Goal: Task Accomplishment & Management: Use online tool/utility

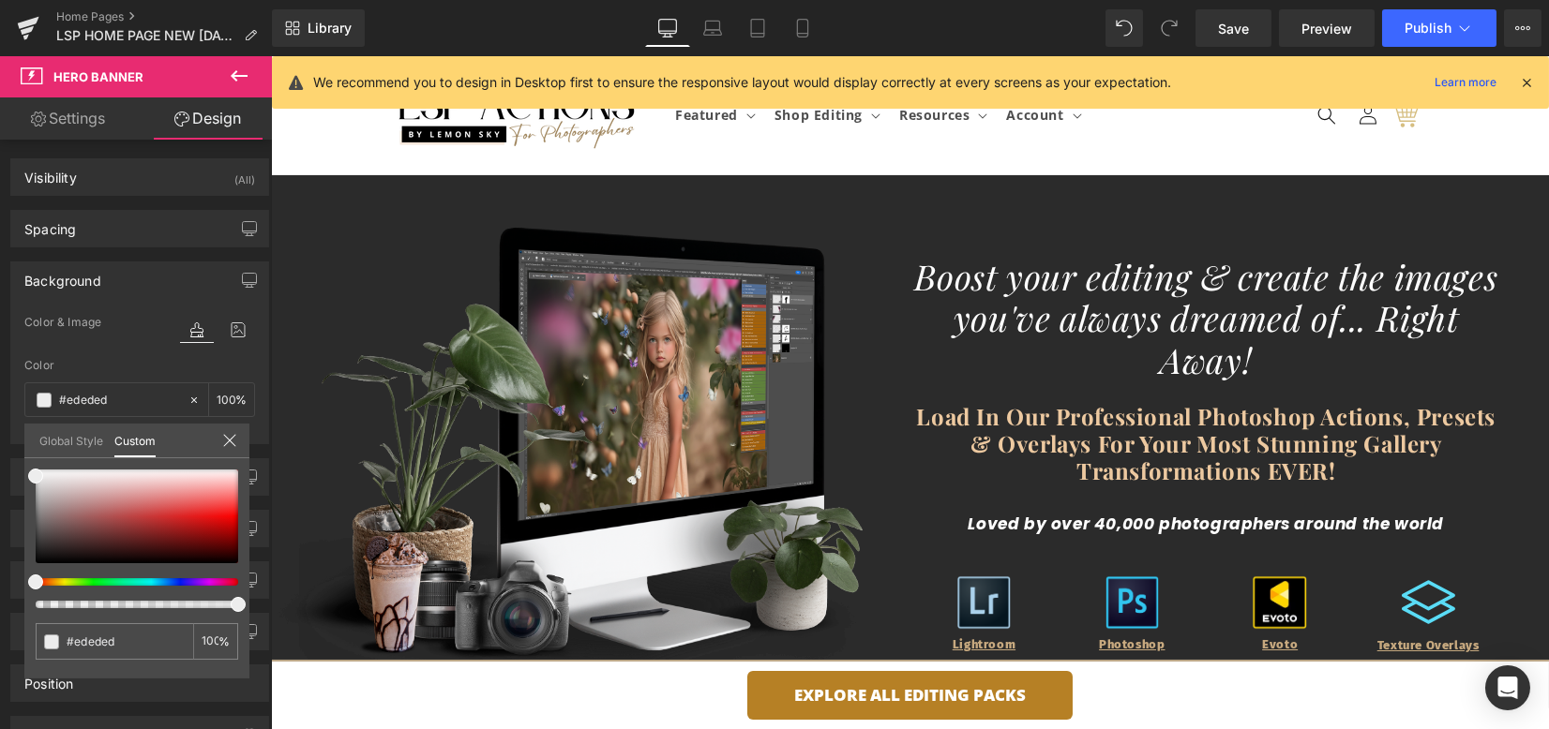
click at [313, 688] on div at bounding box center [910, 392] width 1278 height 673
click at [295, 669] on div at bounding box center [910, 392] width 1278 height 673
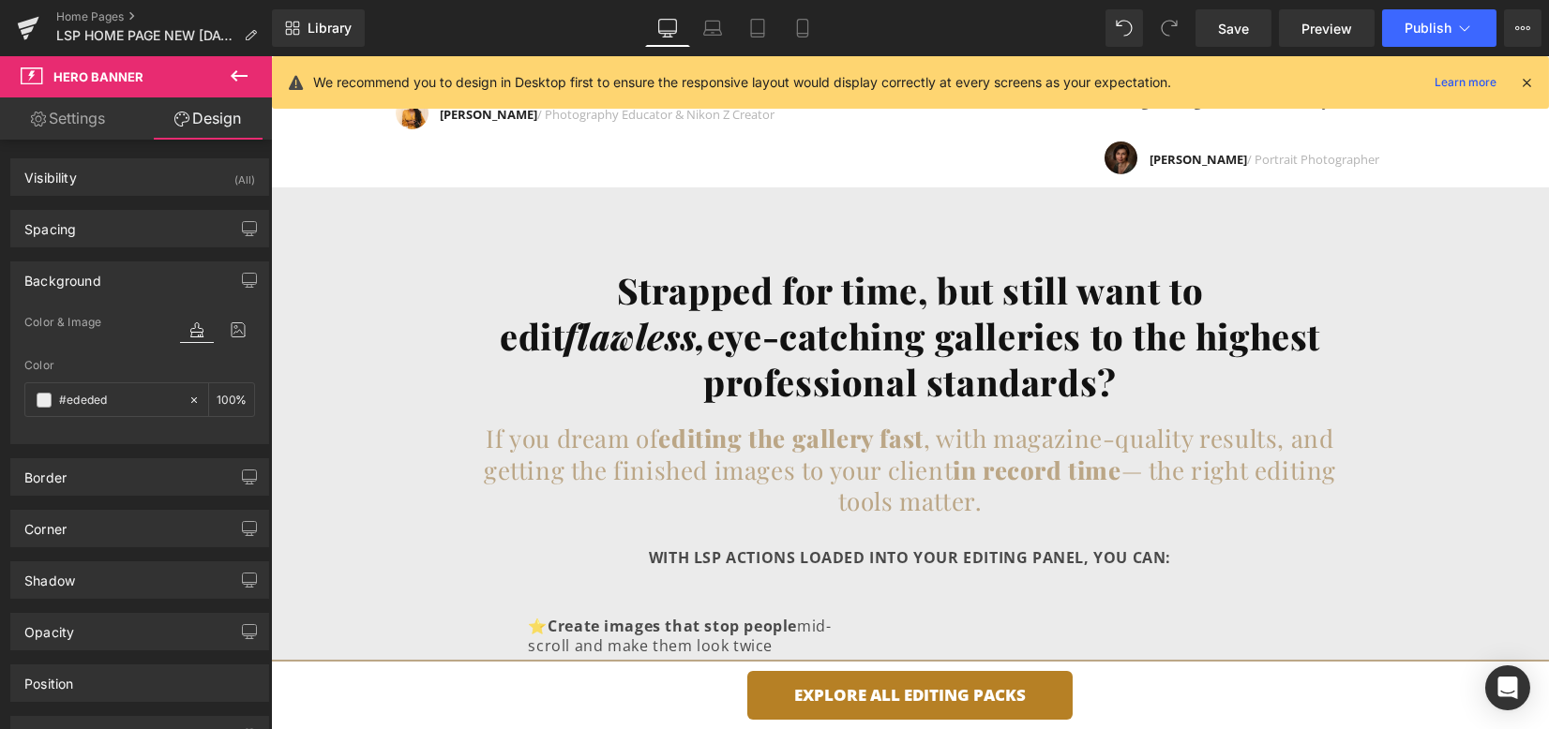
scroll to position [2375, 0]
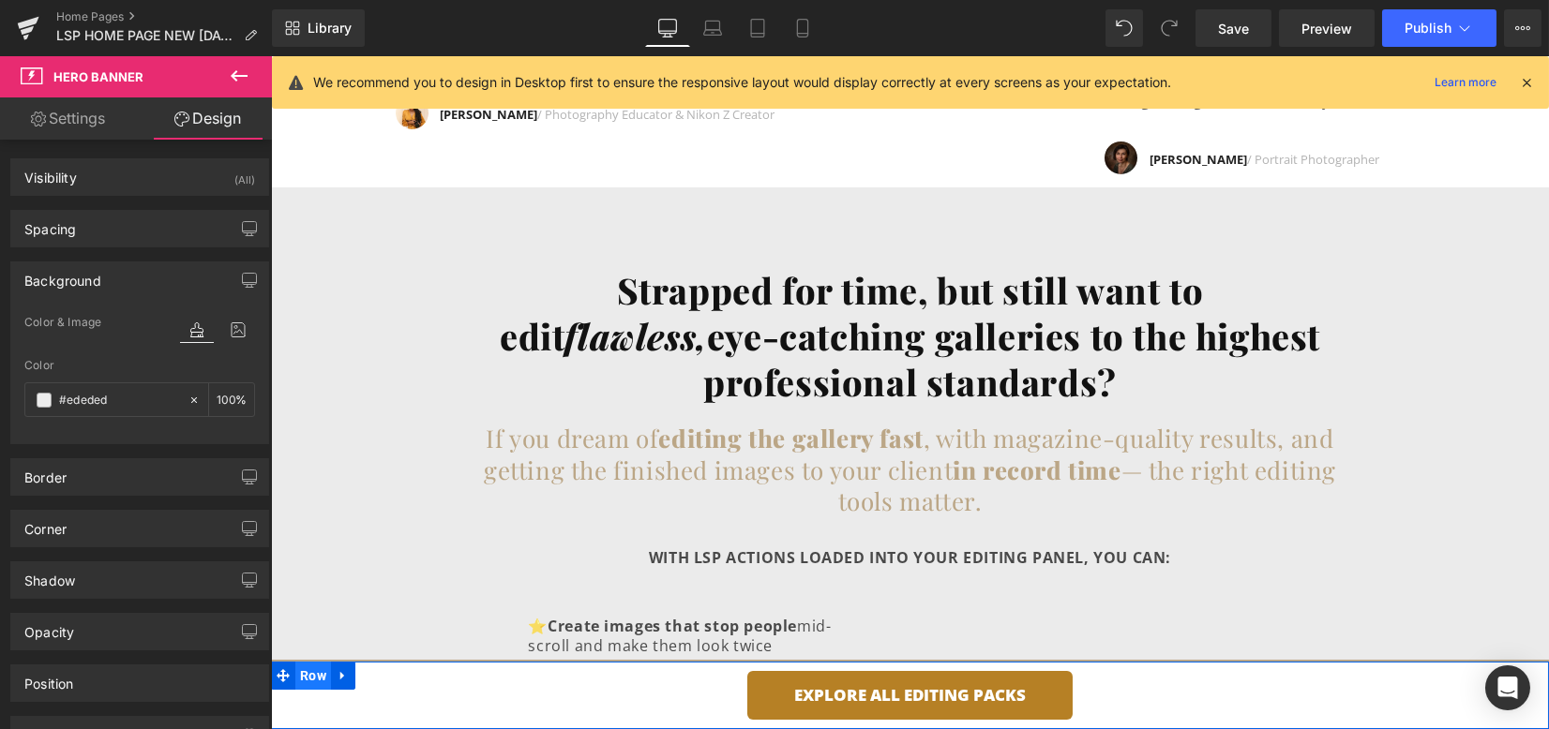
click at [323, 669] on span "Row" at bounding box center [313, 676] width 36 height 28
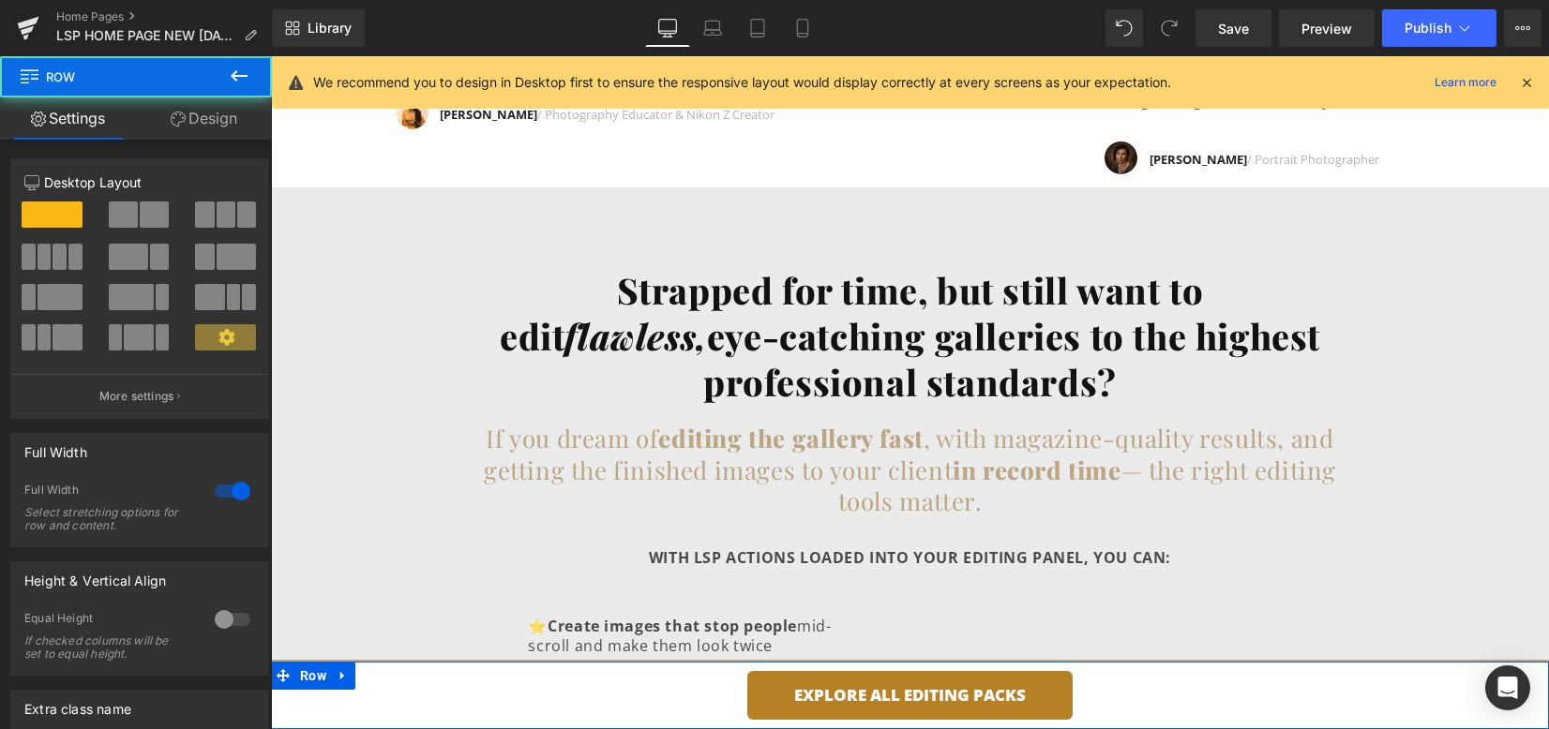
click at [215, 120] on link "Design" at bounding box center [204, 119] width 136 height 42
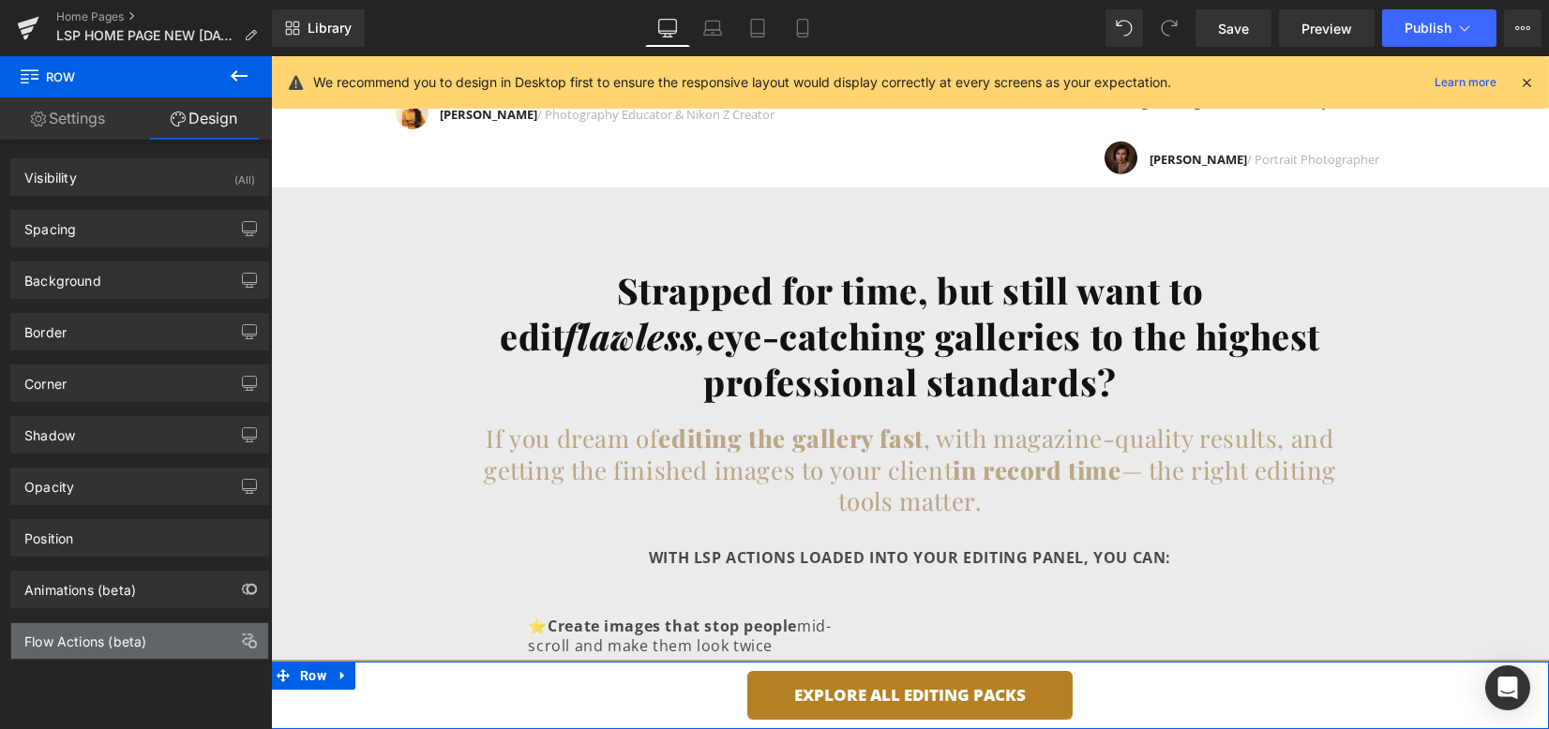
click at [215, 637] on div "Flow Actions (beta)" at bounding box center [139, 642] width 257 height 36
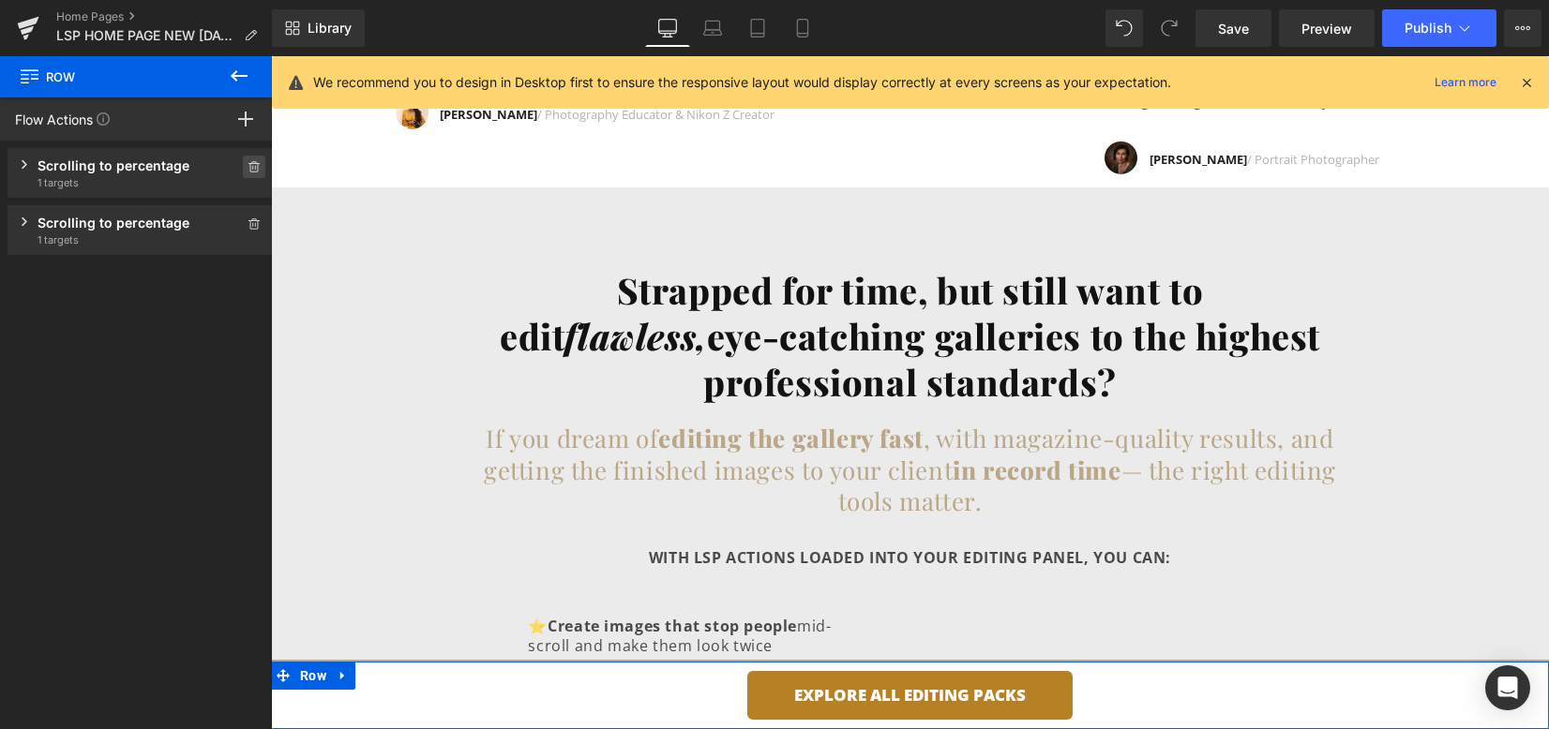
click at [248, 168] on icon at bounding box center [254, 166] width 13 height 11
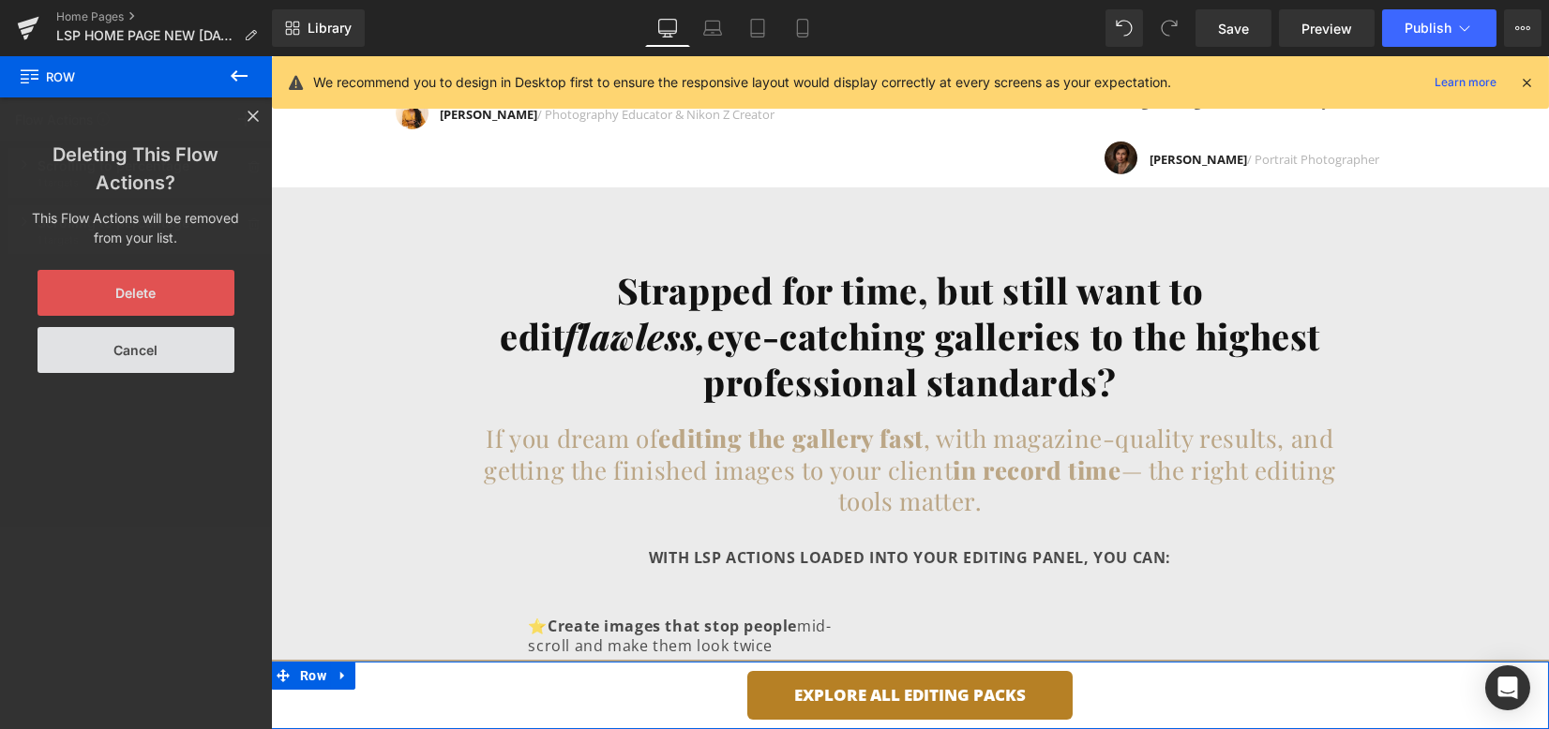
click at [168, 294] on button "Delete" at bounding box center [136, 293] width 197 height 46
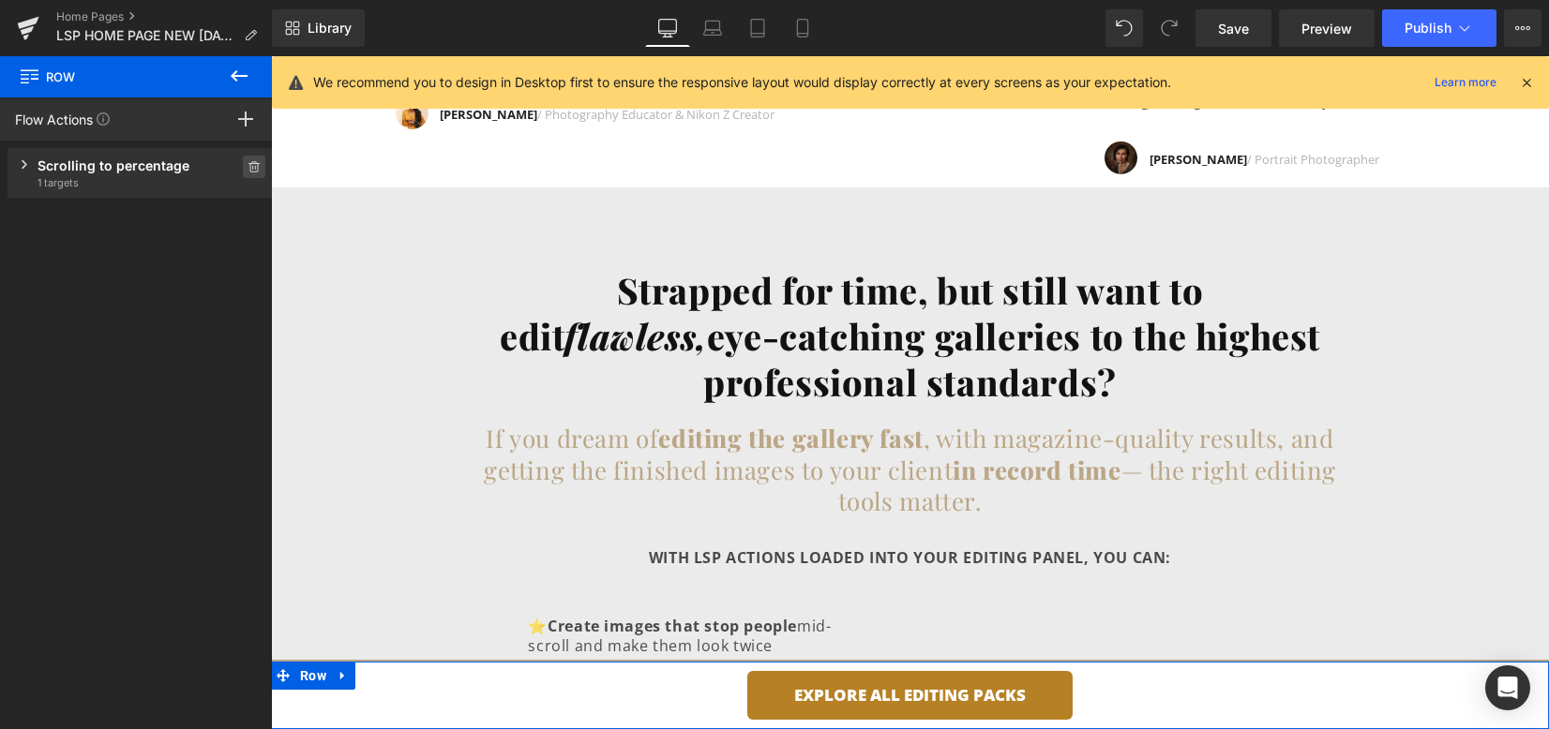
click at [252, 169] on icon at bounding box center [252, 168] width 1 height 5
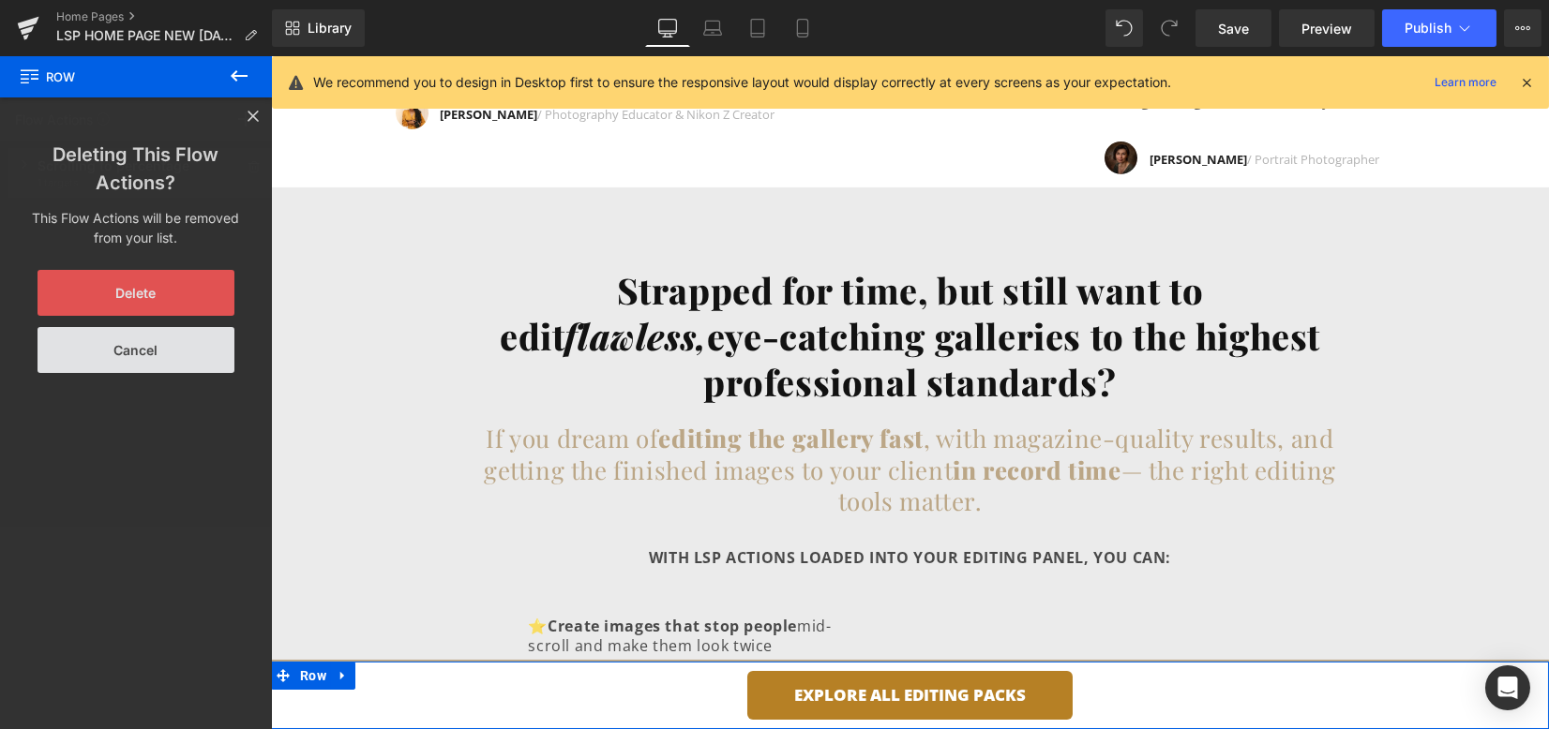
click at [190, 287] on button "Delete" at bounding box center [136, 293] width 197 height 46
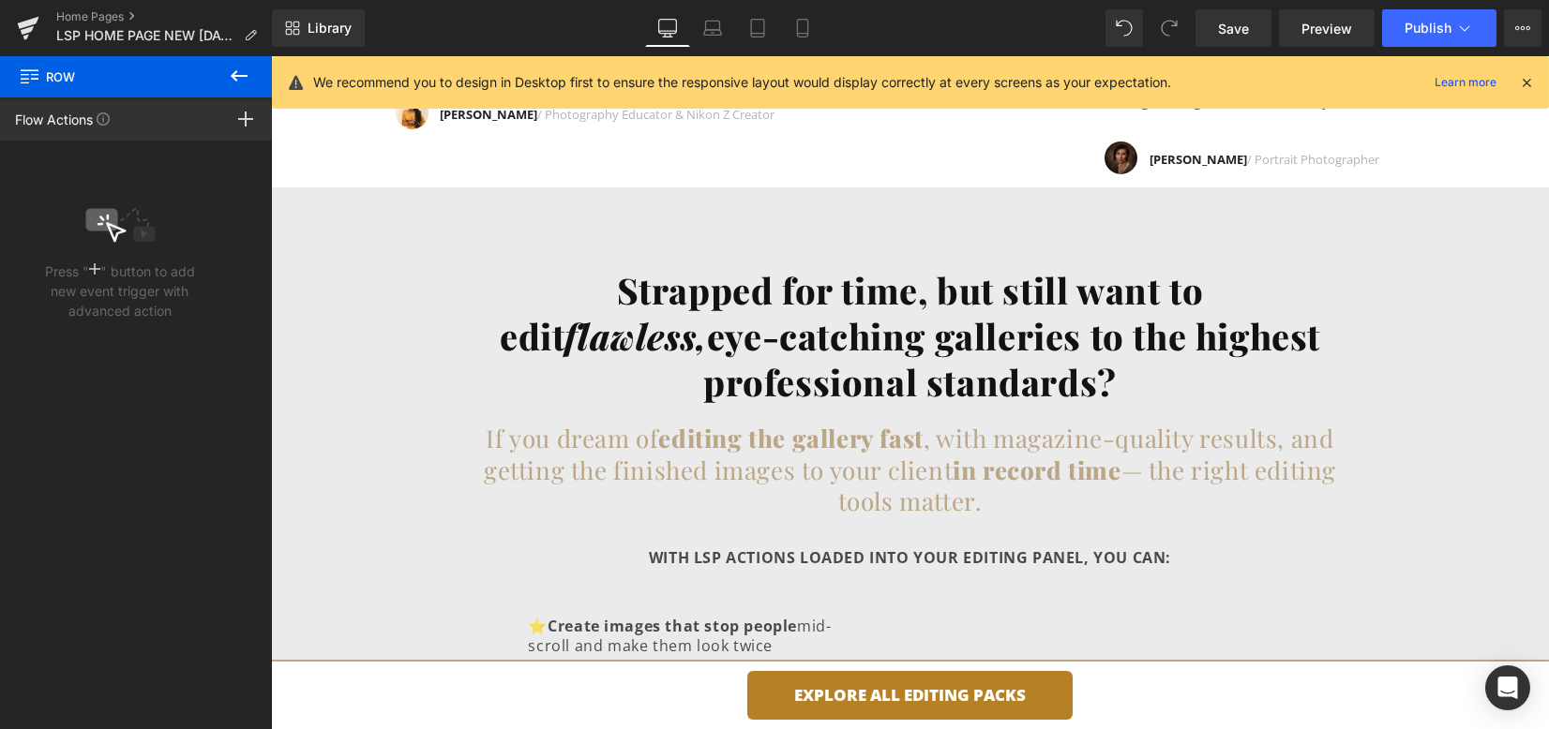
click at [247, 73] on icon at bounding box center [239, 76] width 23 height 23
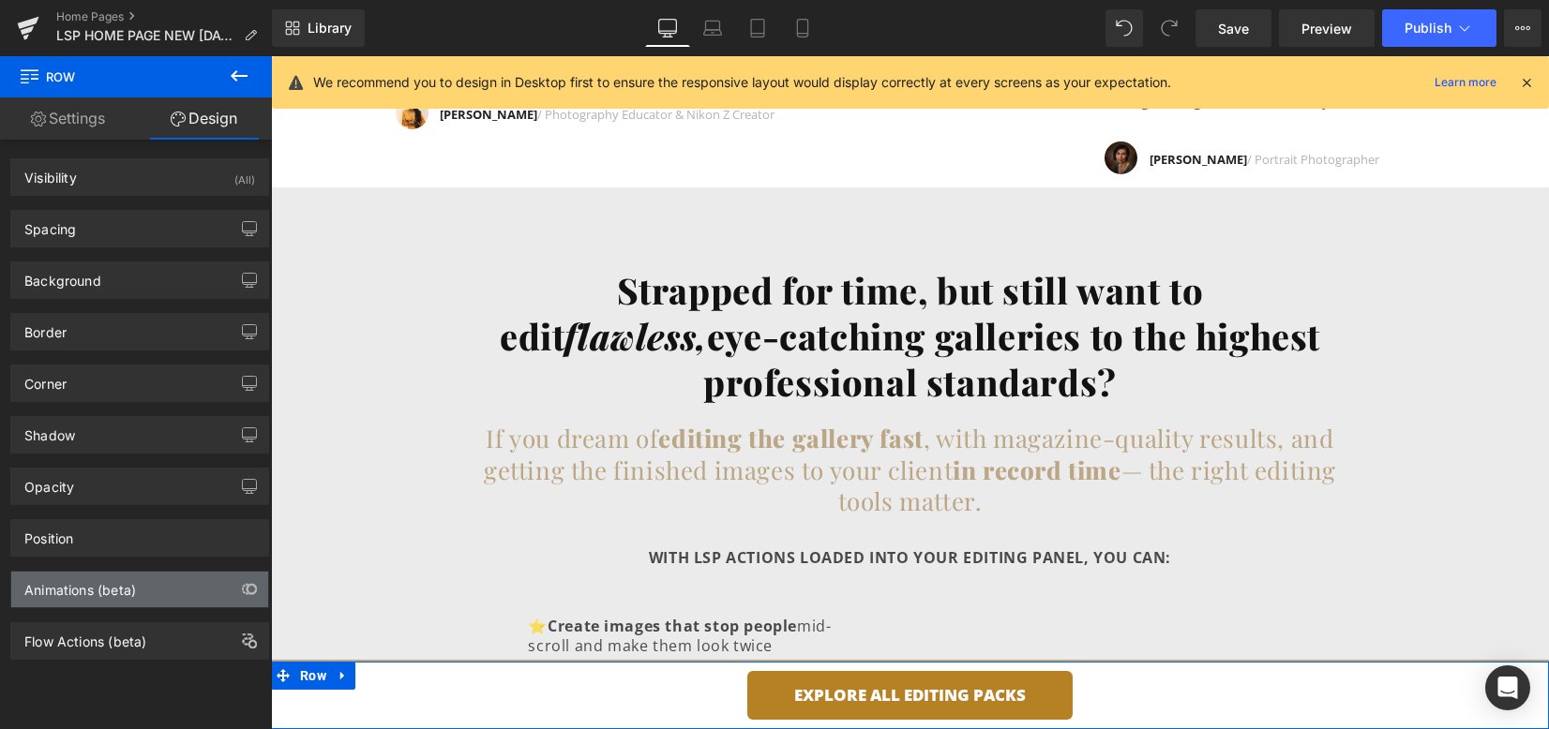
click at [176, 581] on div "Animations (beta)" at bounding box center [139, 590] width 257 height 36
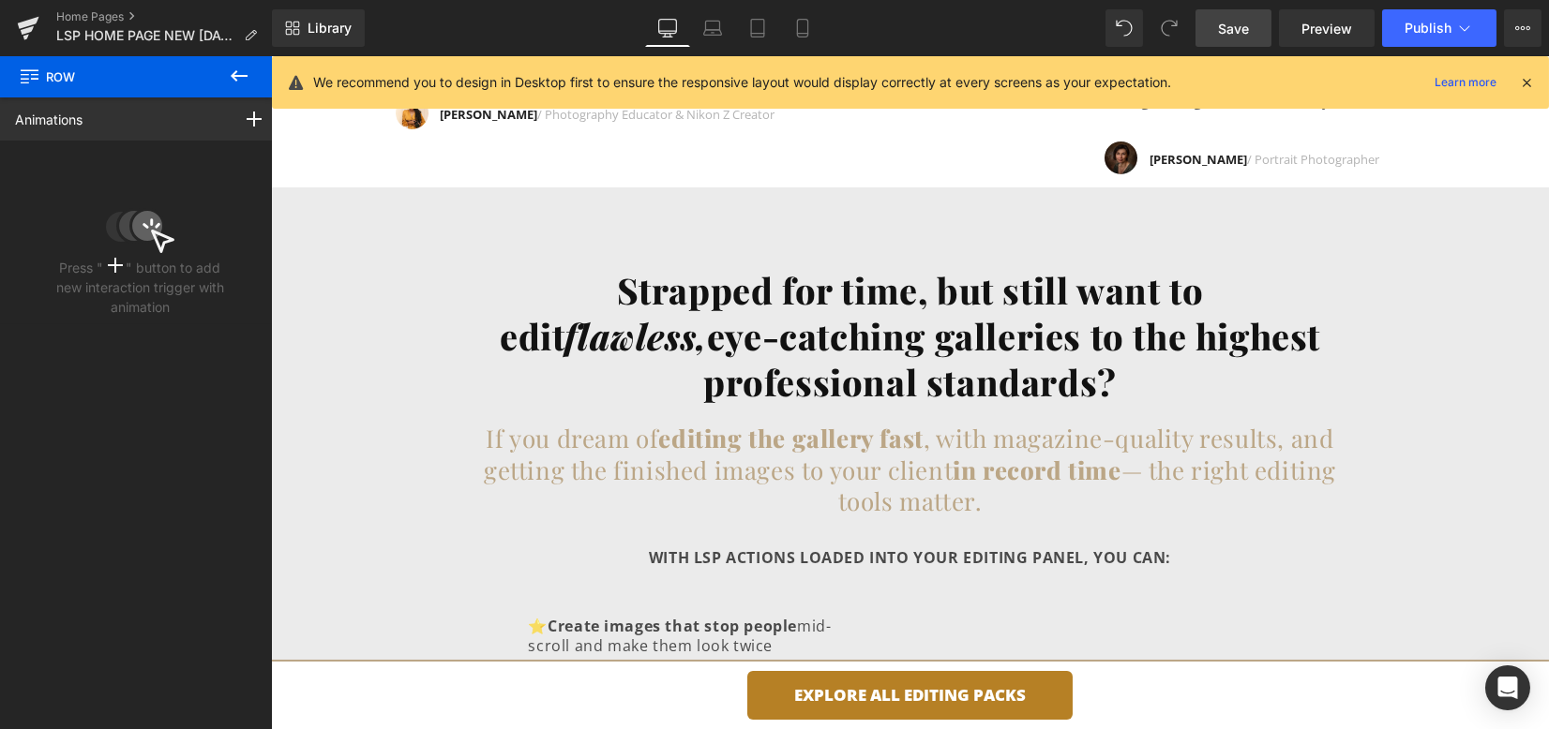
click at [1240, 21] on span "Save" at bounding box center [1233, 29] width 31 height 20
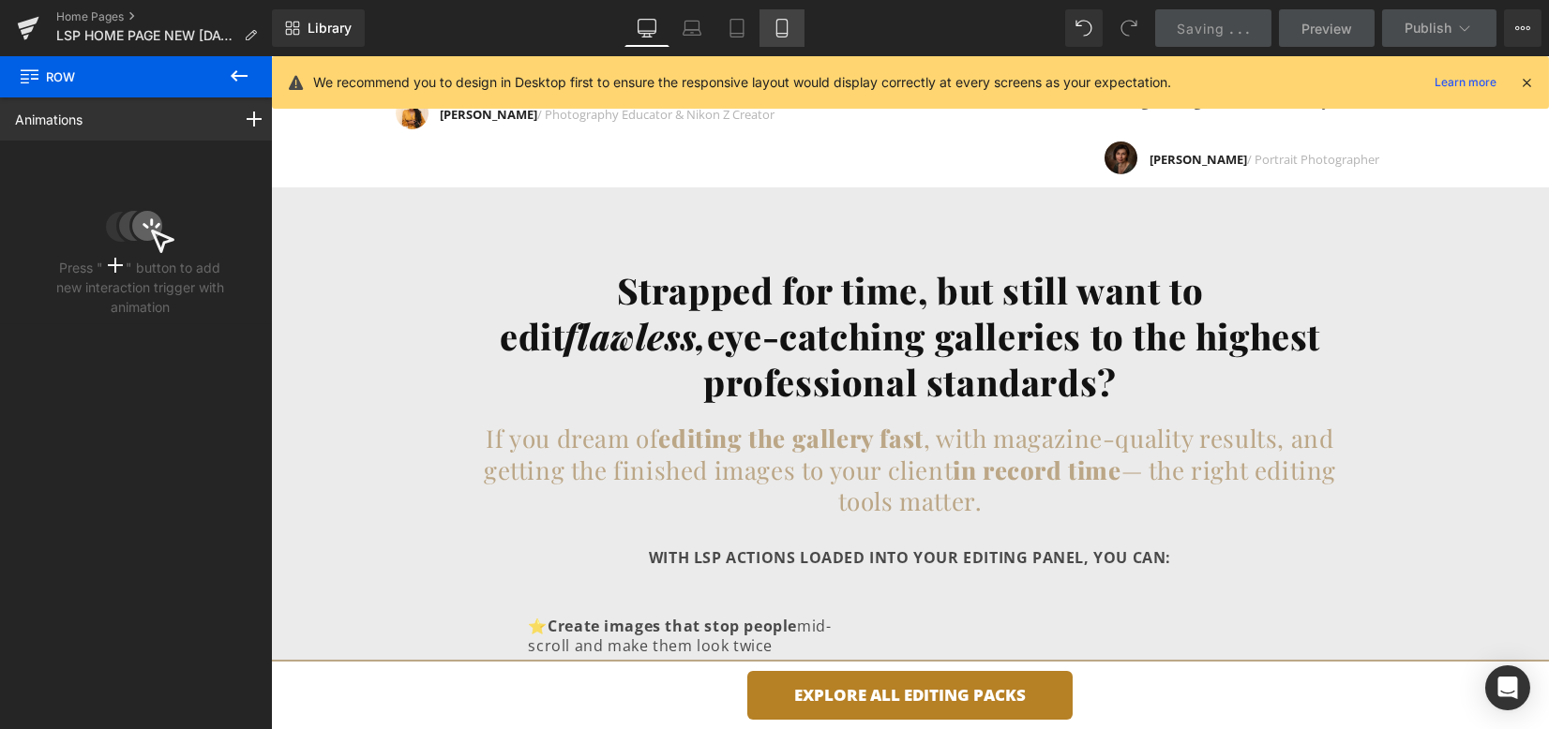
scroll to position [1625, 0]
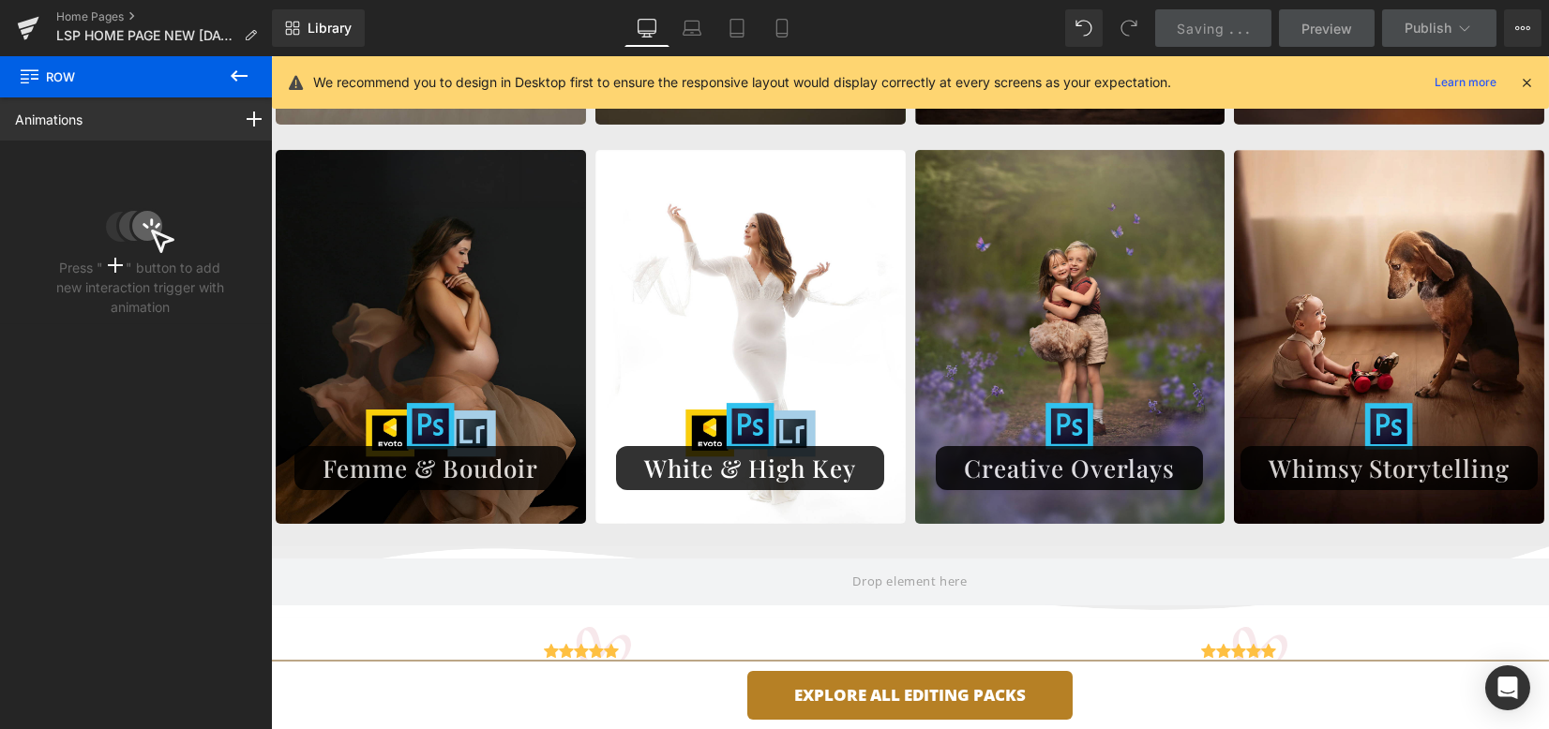
drag, startPoint x: 771, startPoint y: 22, endPoint x: 1150, endPoint y: 493, distance: 604.9
click at [772, 22] on link "Mobile" at bounding box center [781, 28] width 45 height 38
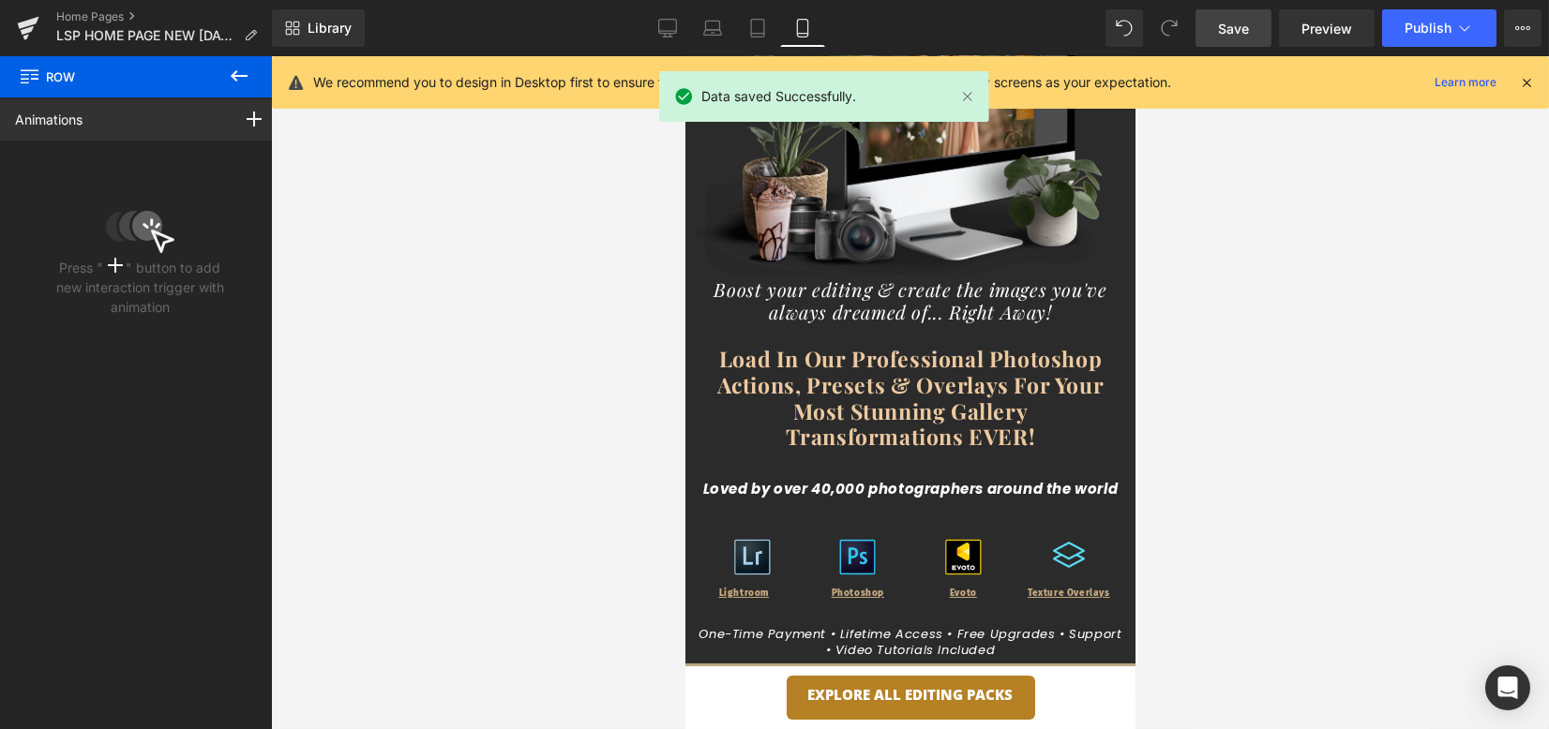
scroll to position [0, 0]
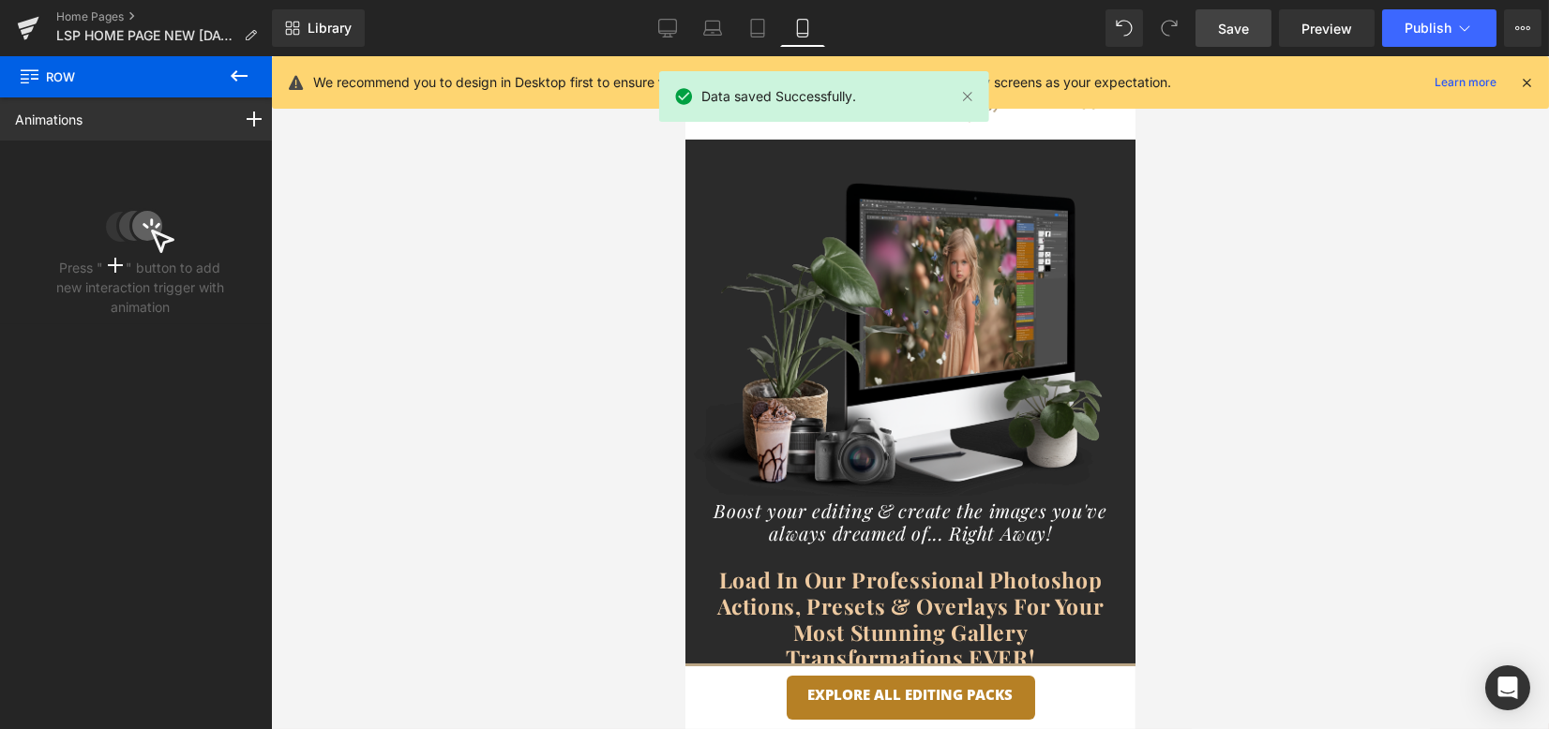
click at [1217, 38] on link "Save" at bounding box center [1233, 28] width 76 height 38
click at [1426, 24] on span "Publish" at bounding box center [1428, 28] width 47 height 15
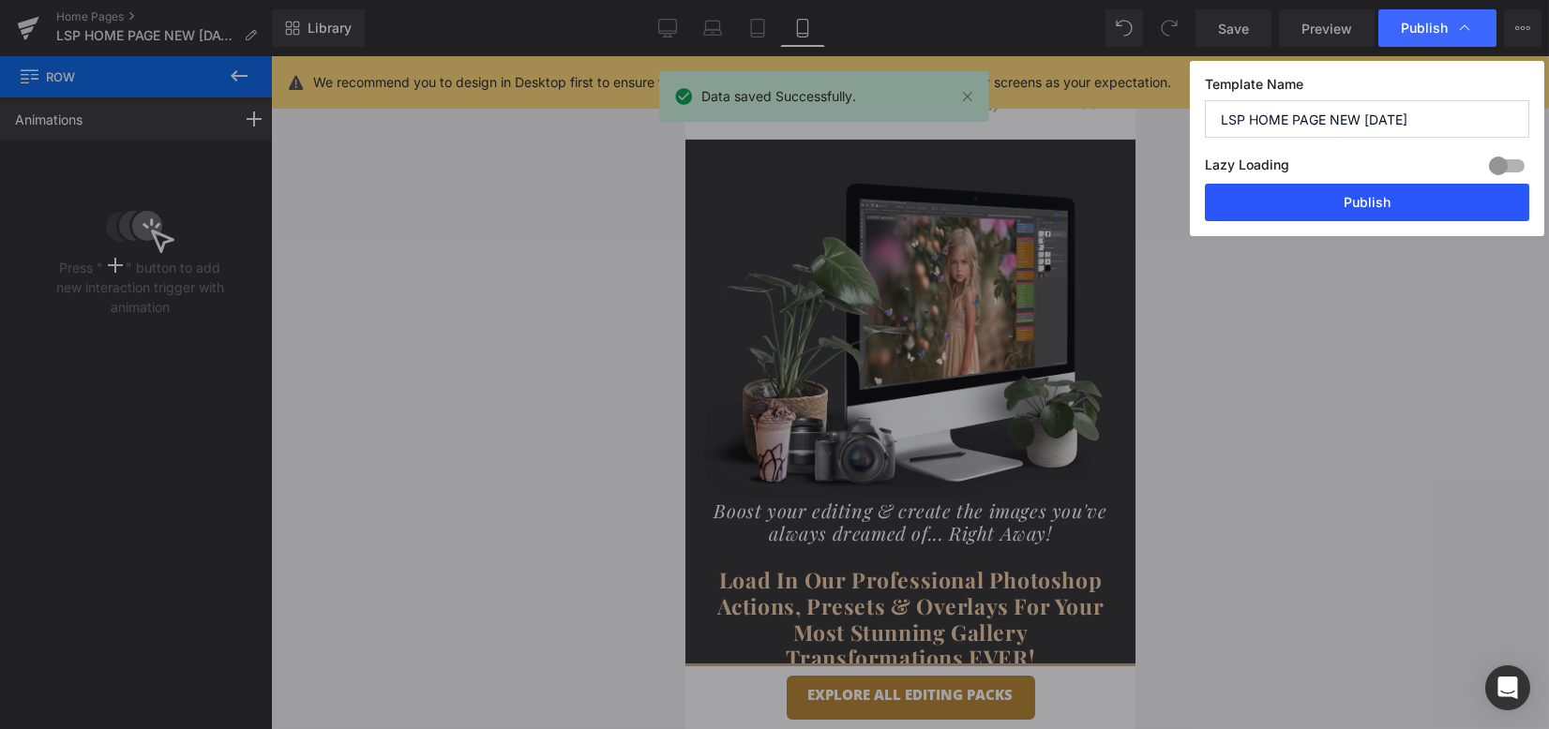
click at [1381, 218] on button "Publish" at bounding box center [1367, 203] width 324 height 38
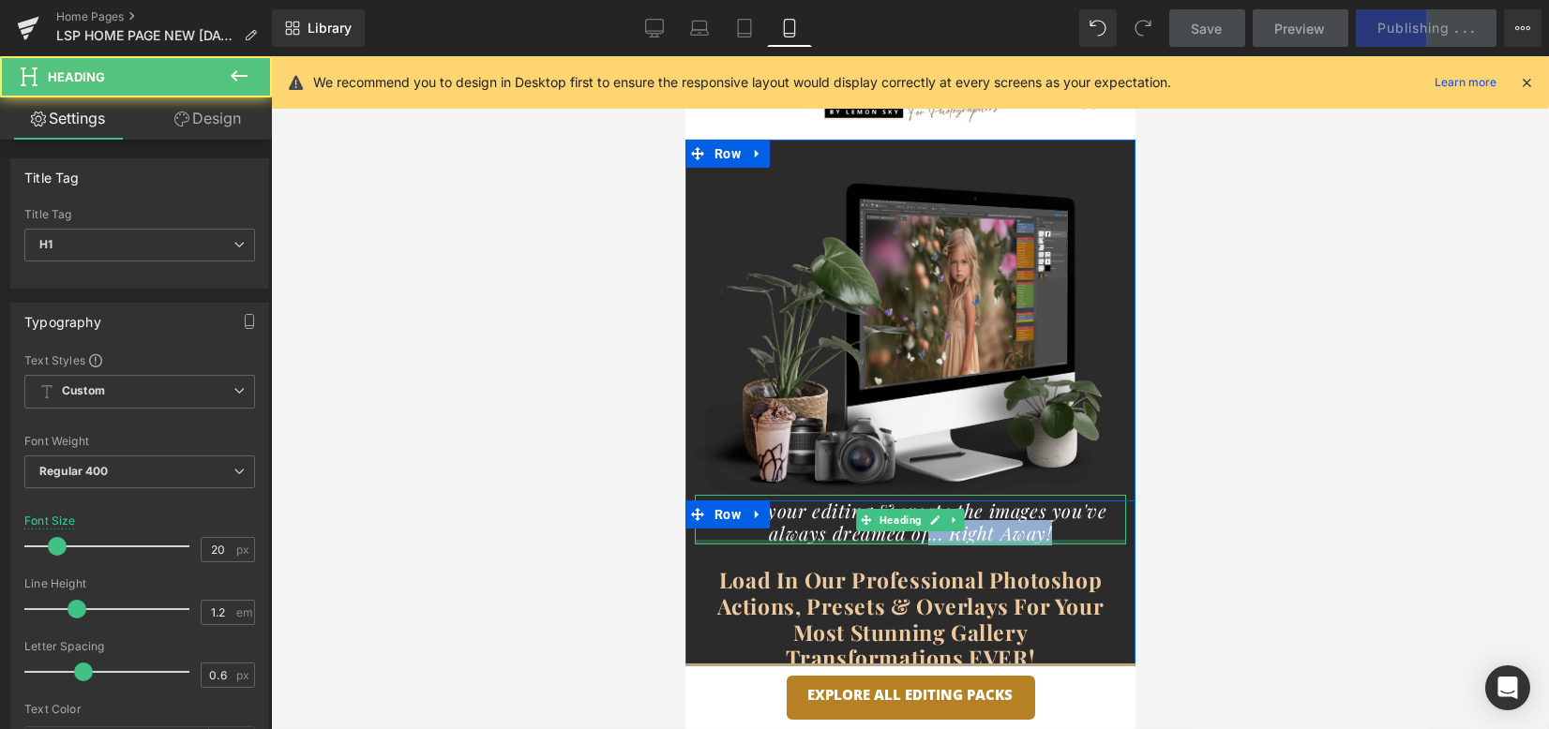
drag, startPoint x: 1049, startPoint y: 527, endPoint x: 922, endPoint y: 538, distance: 128.0
click at [922, 538] on div "Boost your editing & create the images you've always dreamed of... Right Away! …" at bounding box center [909, 520] width 431 height 50
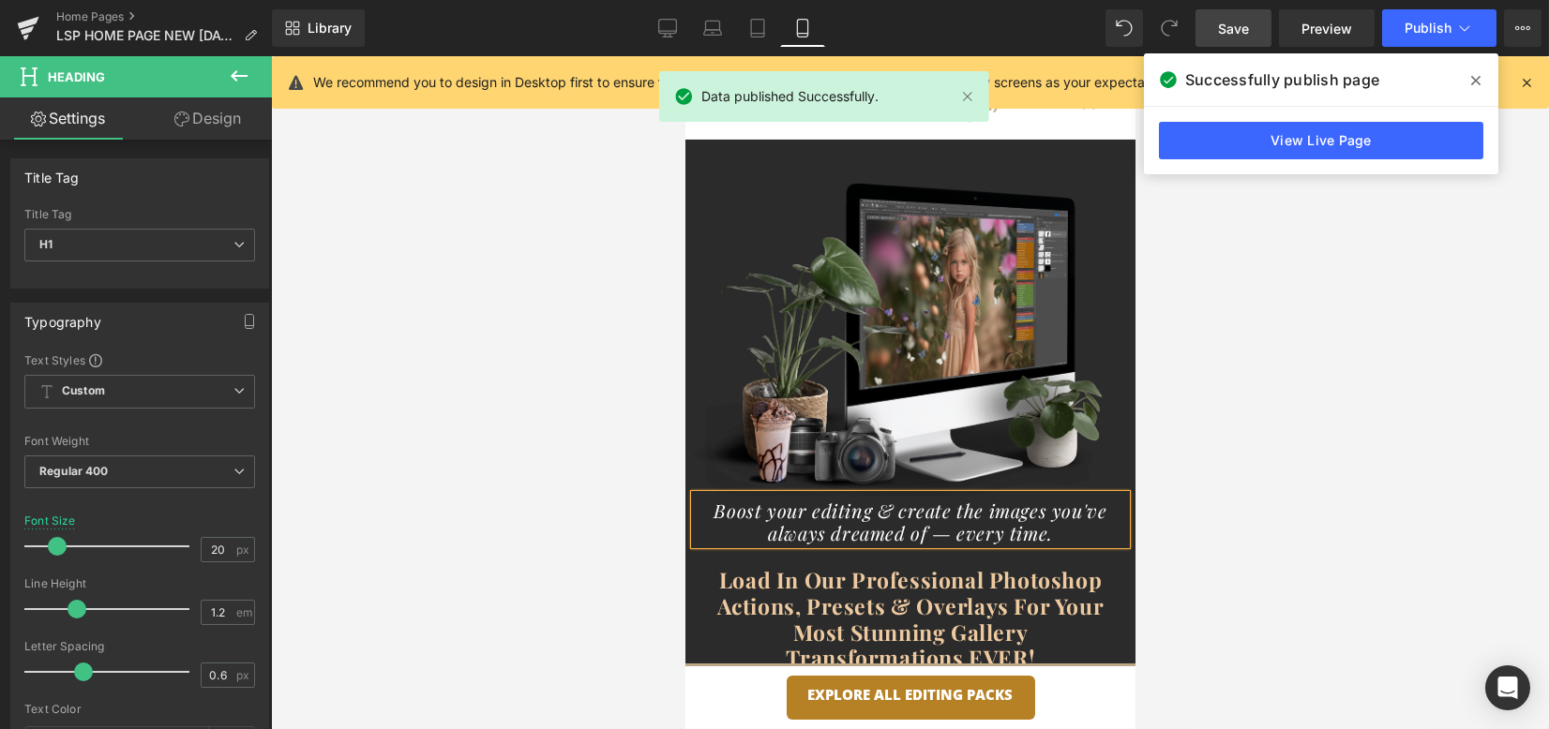
click at [1225, 22] on span "Save" at bounding box center [1233, 29] width 31 height 20
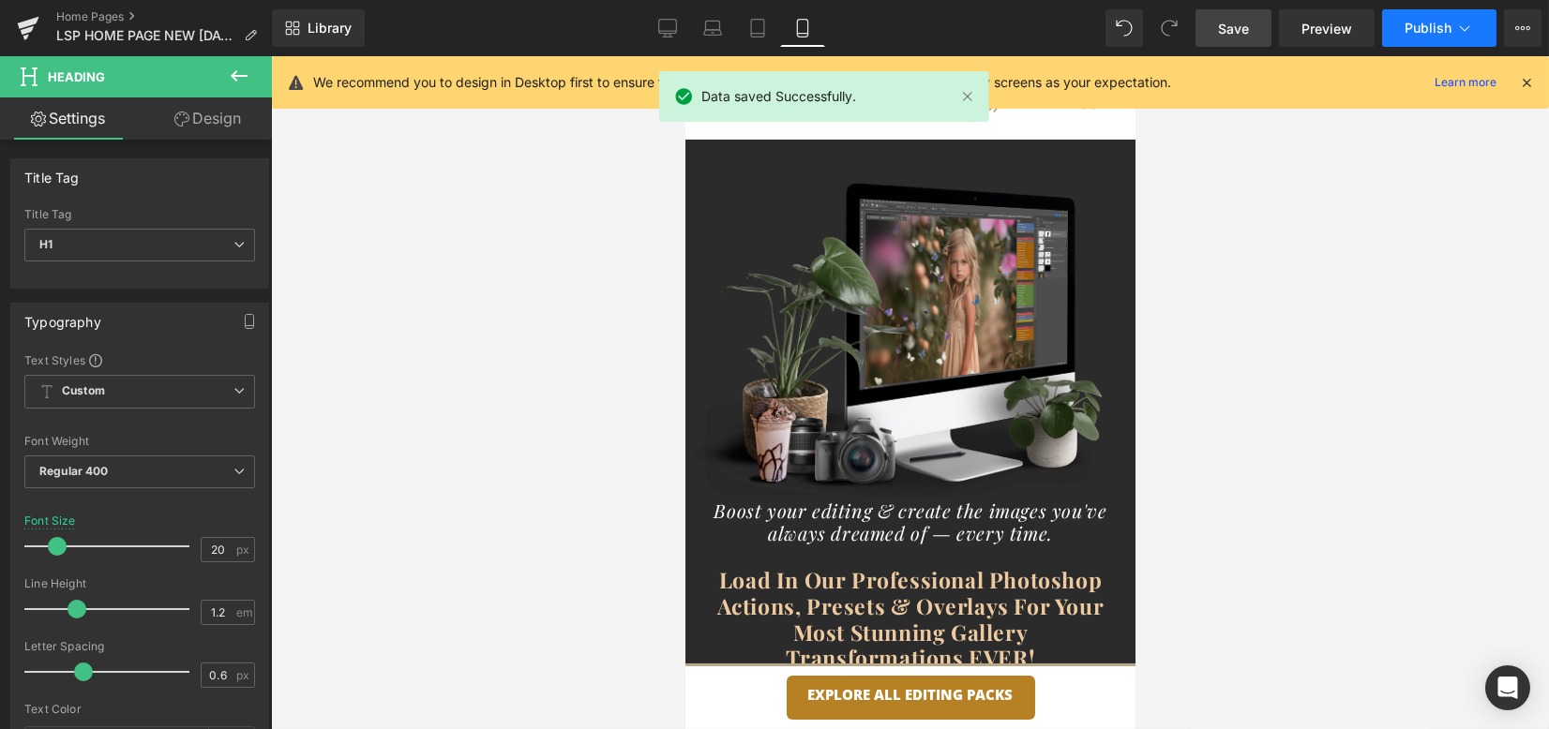
click at [1427, 19] on button "Publish" at bounding box center [1439, 28] width 114 height 38
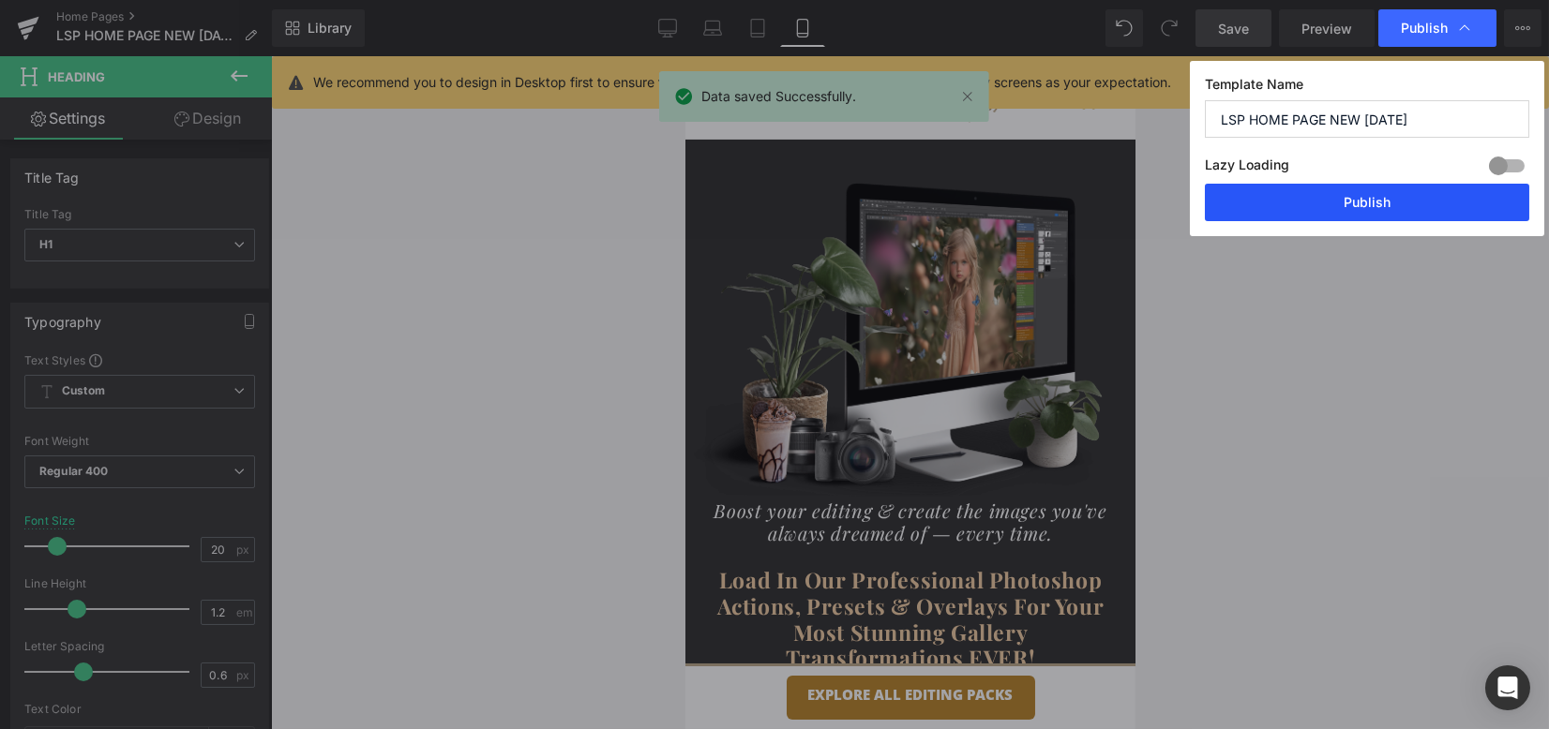
click at [1395, 202] on button "Publish" at bounding box center [1367, 203] width 324 height 38
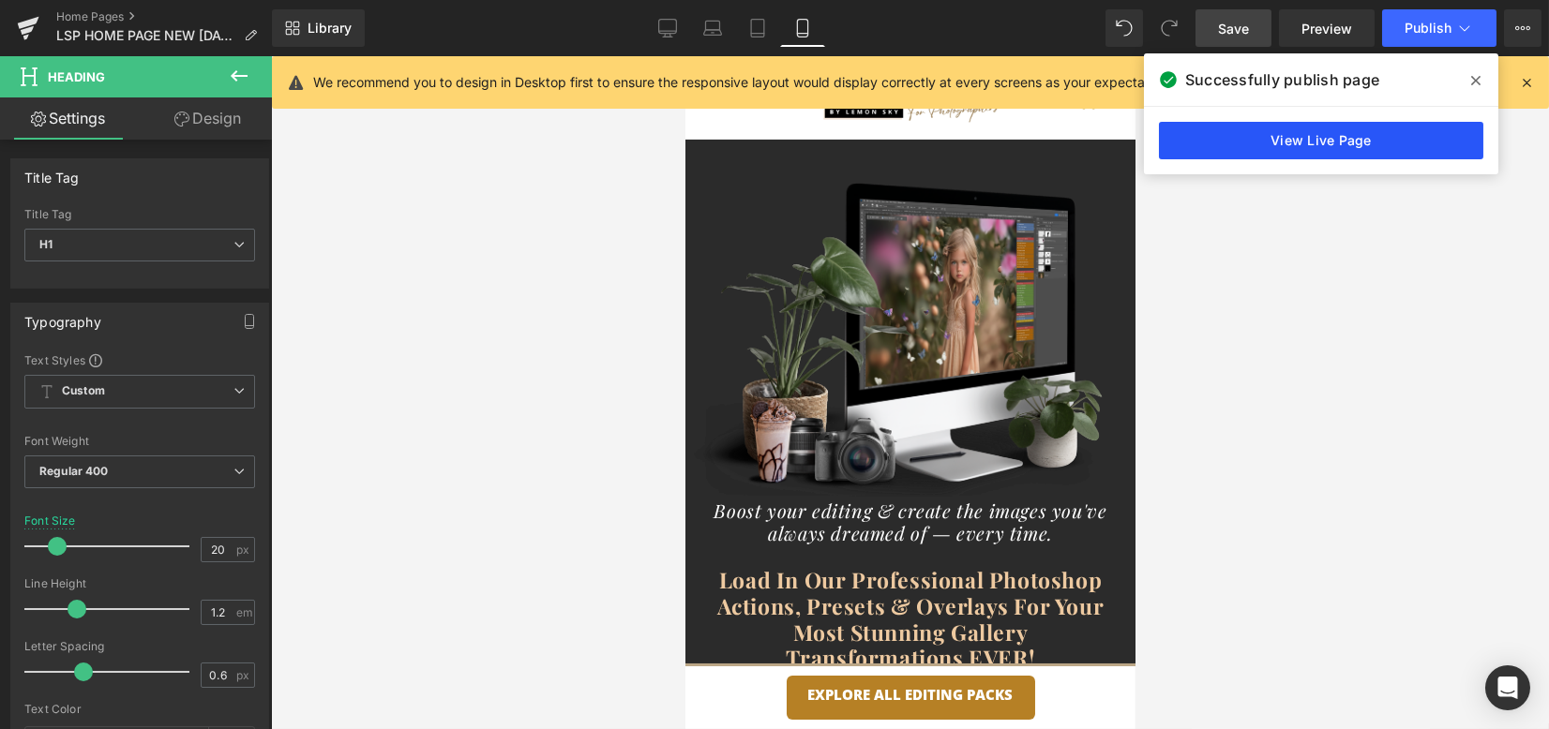
click at [1228, 151] on link "View Live Page" at bounding box center [1321, 141] width 324 height 38
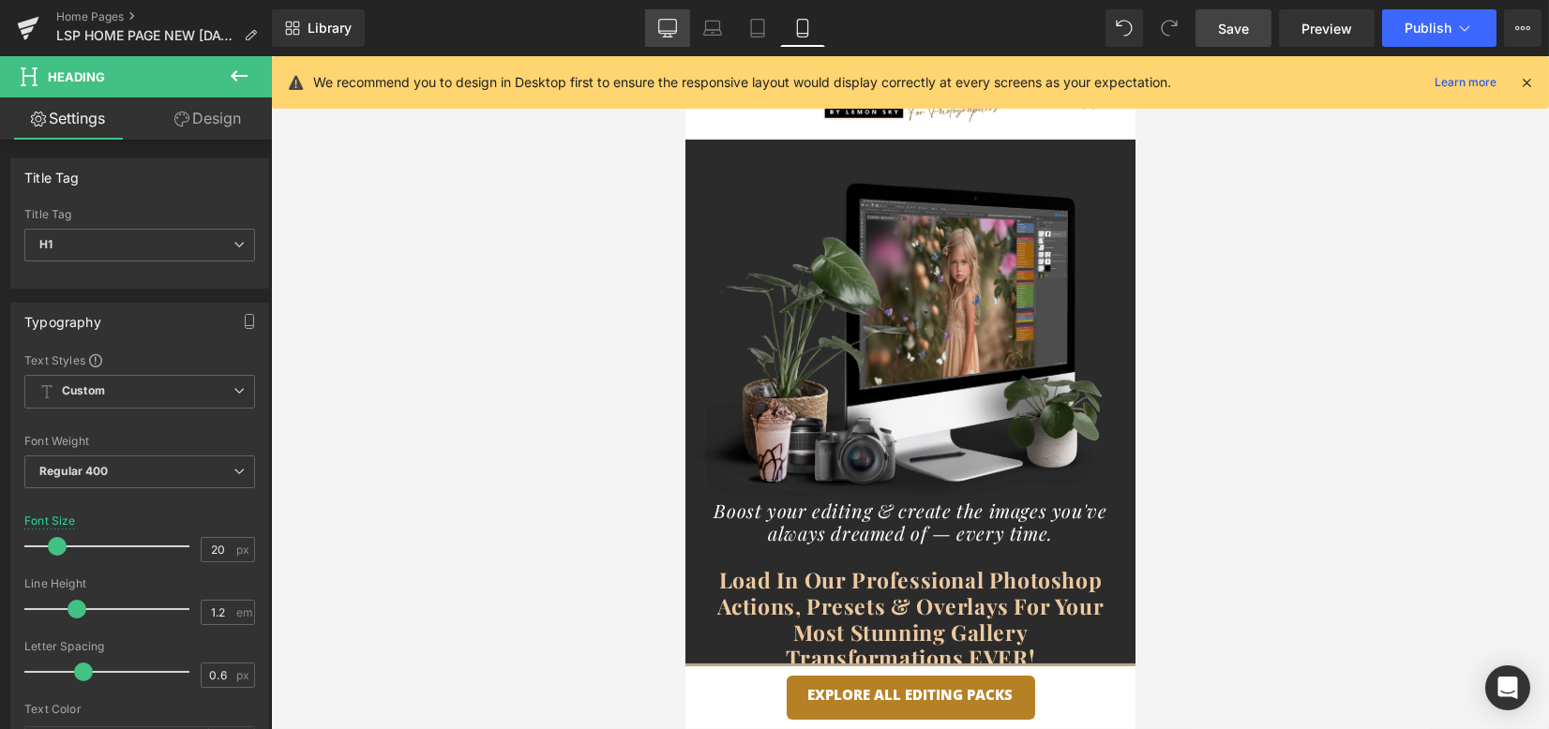
click at [676, 26] on icon at bounding box center [667, 28] width 19 height 19
type input "37"
type input "100"
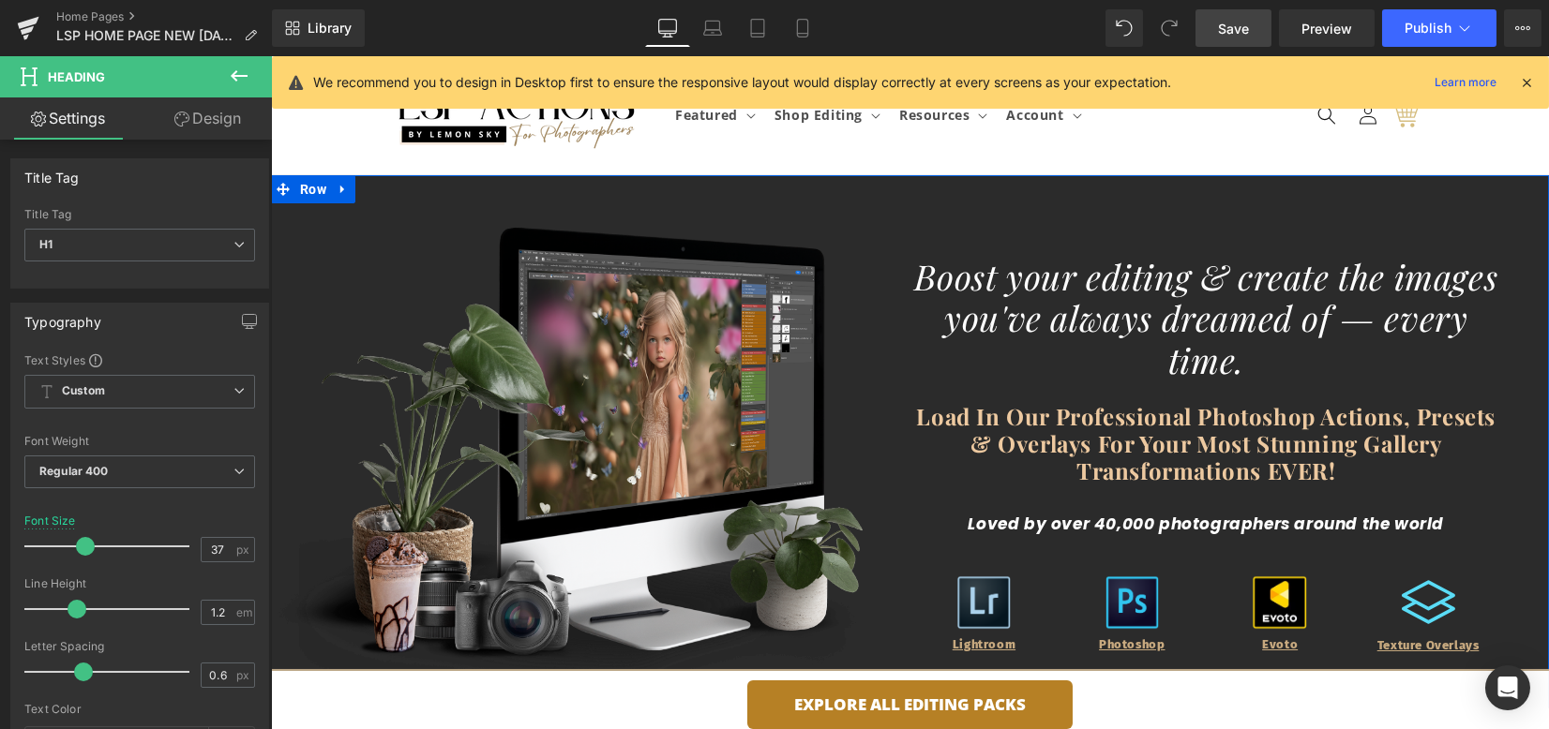
scroll to position [375, 0]
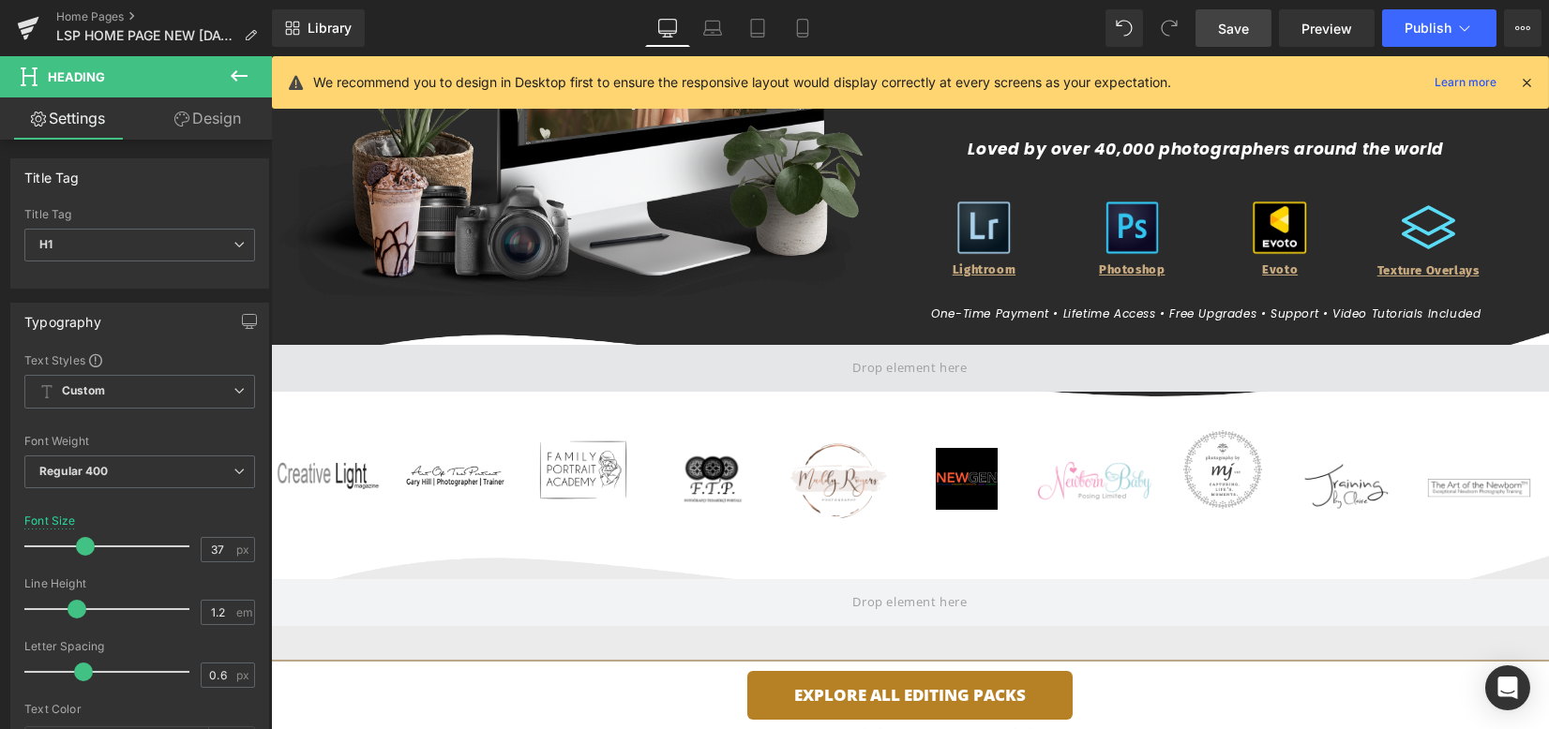
click at [867, 371] on span at bounding box center [910, 368] width 128 height 31
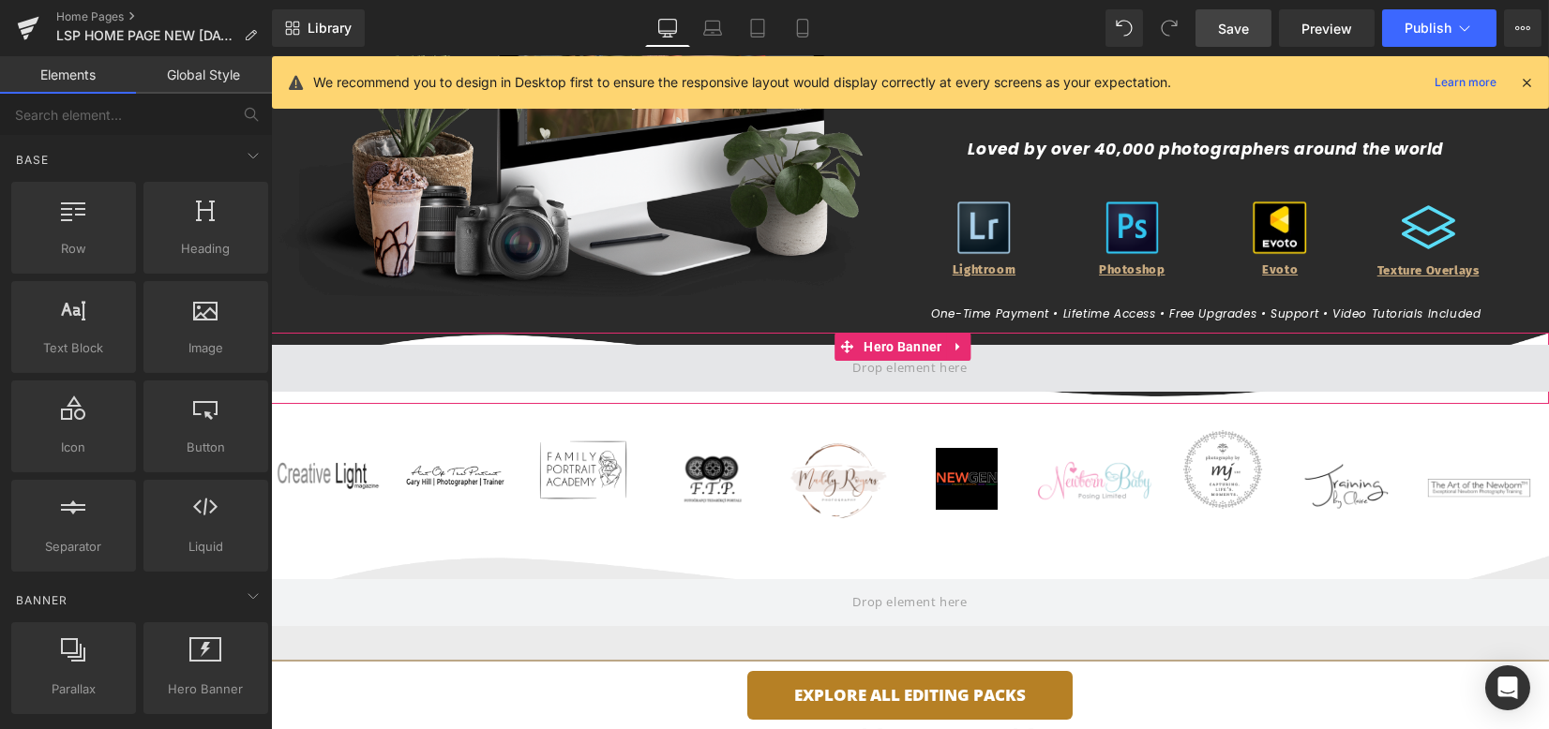
click at [556, 363] on span at bounding box center [910, 368] width 1278 height 47
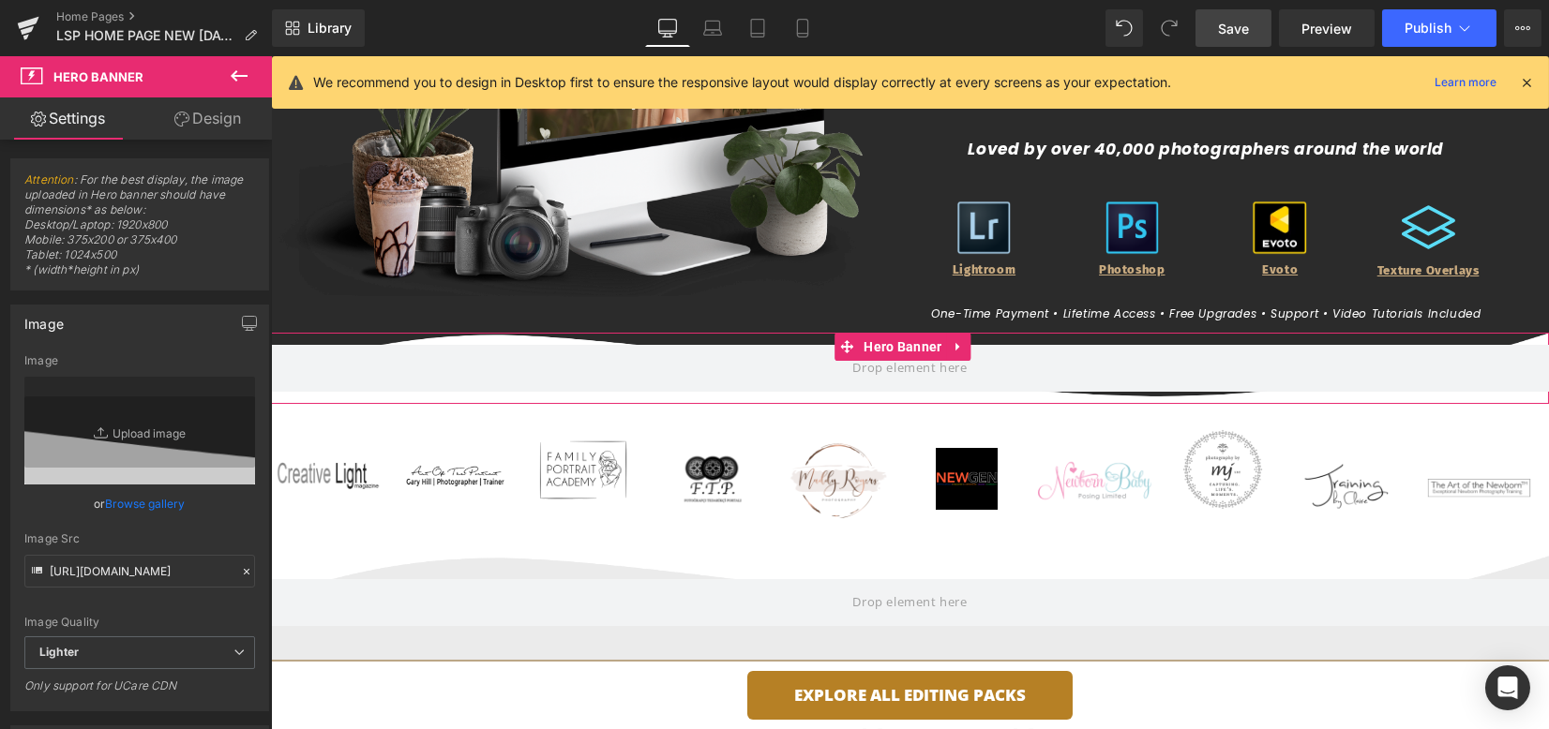
click at [136, 514] on link "Browse gallery" at bounding box center [146, 504] width 80 height 33
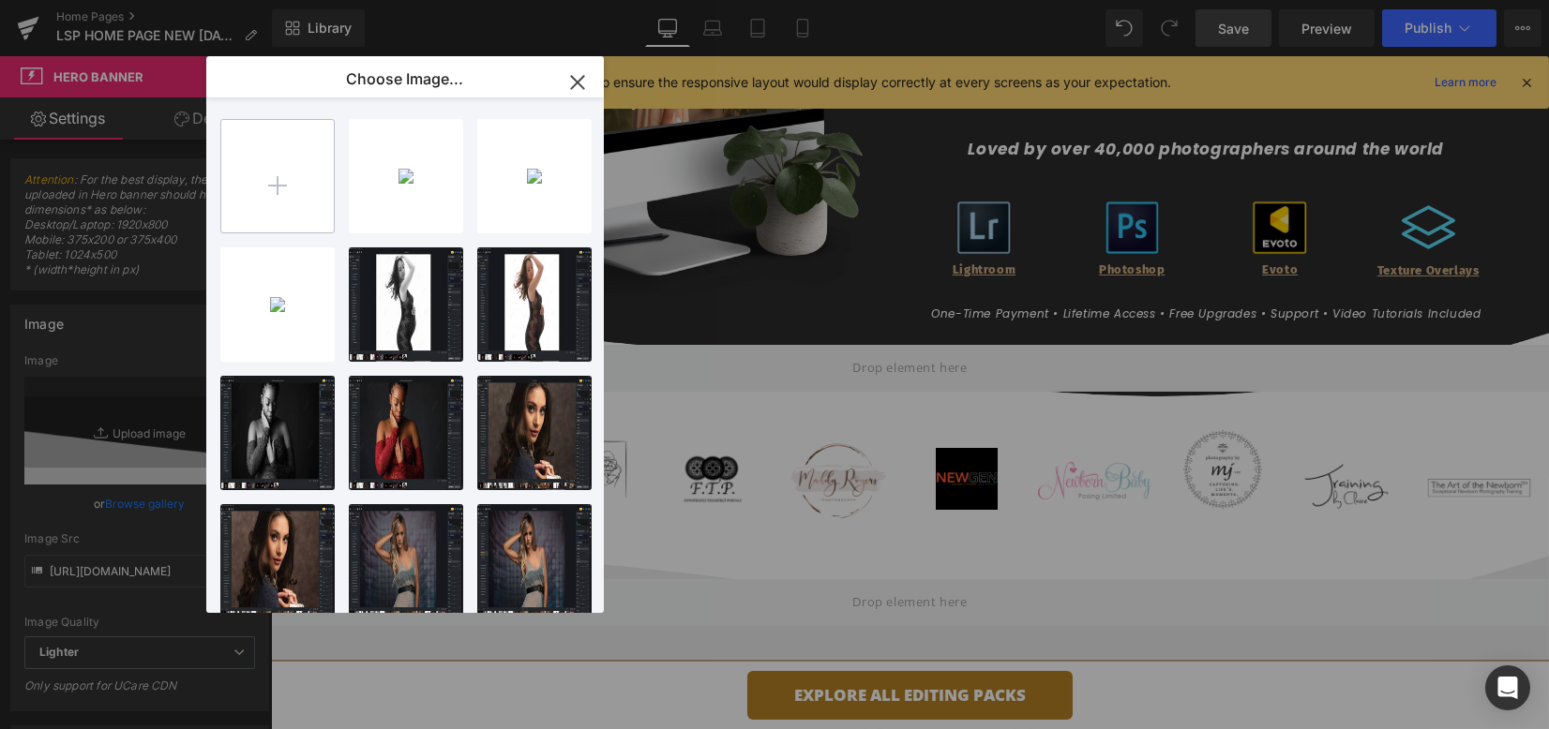
click at [262, 200] on input "file" at bounding box center [277, 176] width 113 height 113
type input "C:\fakepath\Wave2_0012_White-ffffff.png"
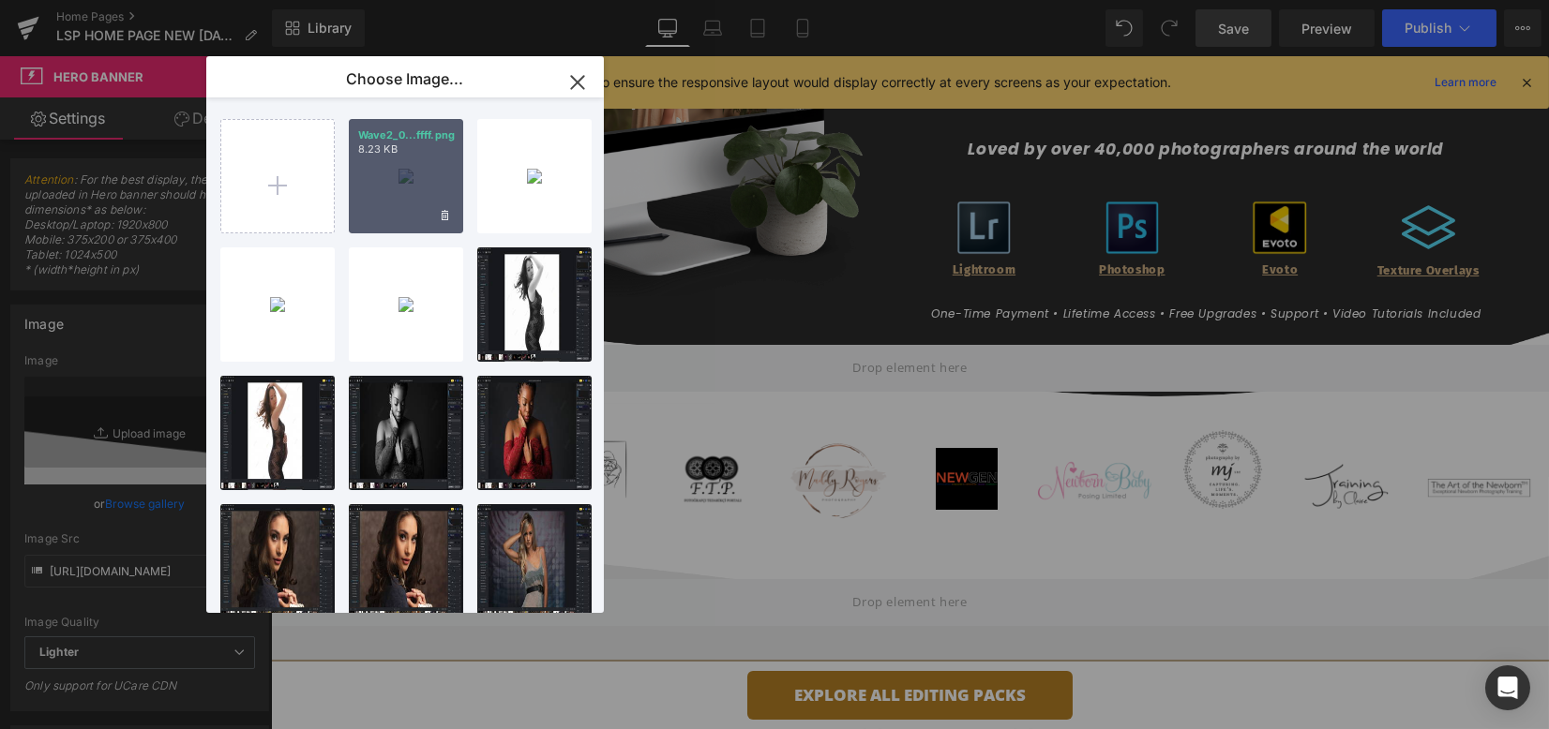
click at [366, 199] on div "Wave2_0...ffff.png 8.23 KB" at bounding box center [406, 176] width 114 height 114
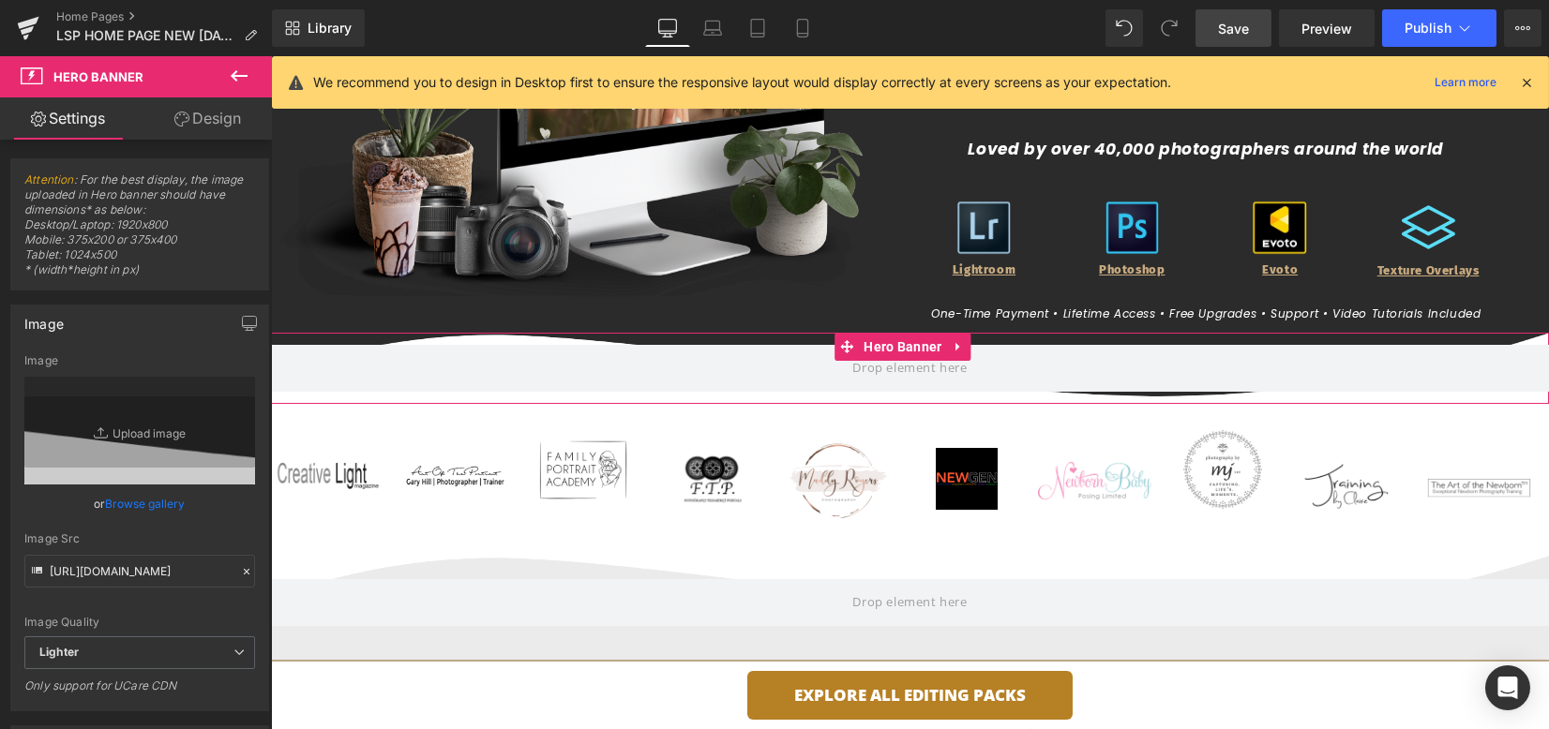
click at [134, 501] on link "Browse gallery" at bounding box center [146, 504] width 80 height 33
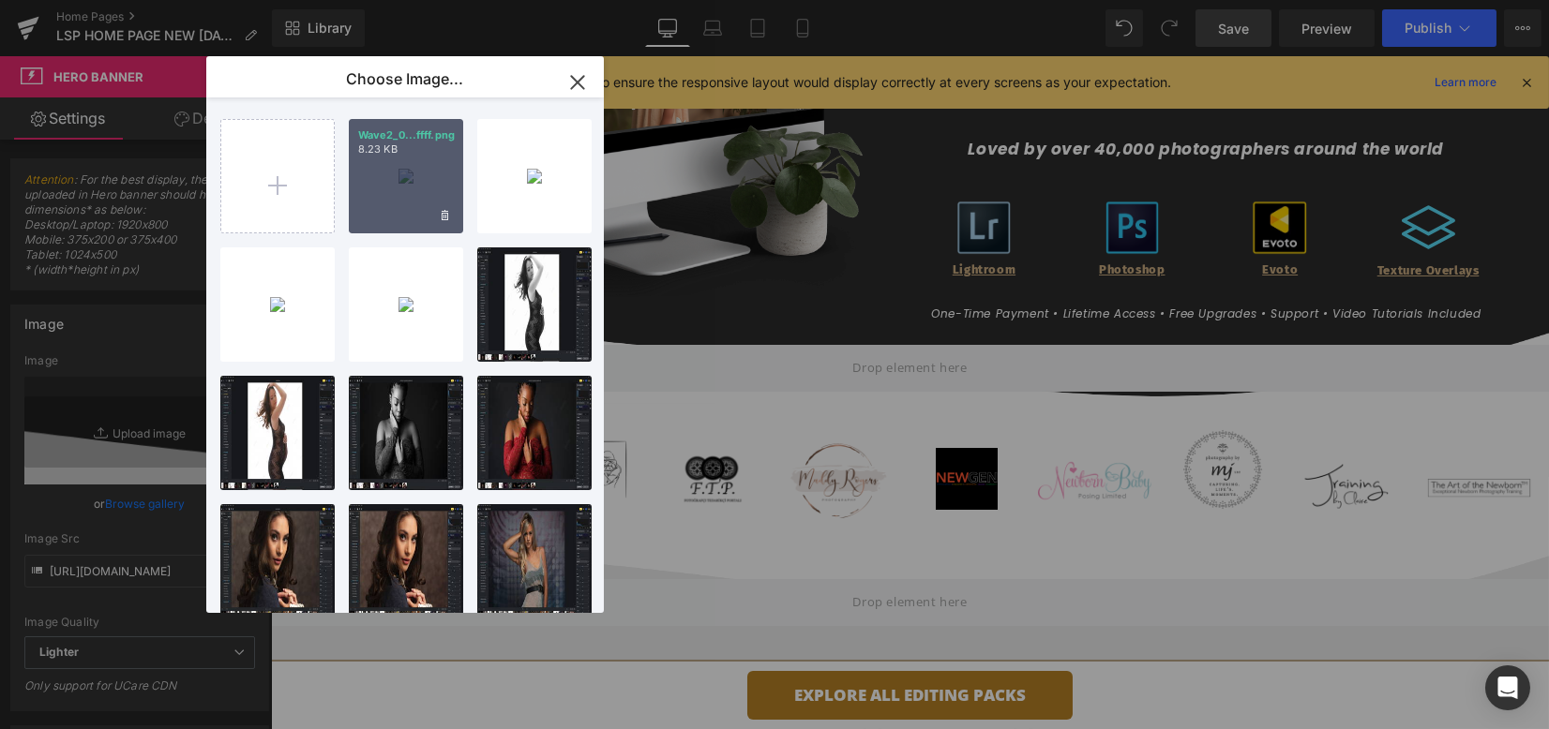
click at [421, 189] on div "Wave2_0...ffff.png 8.23 KB" at bounding box center [406, 176] width 114 height 114
type input "[URL][DOMAIN_NAME]"
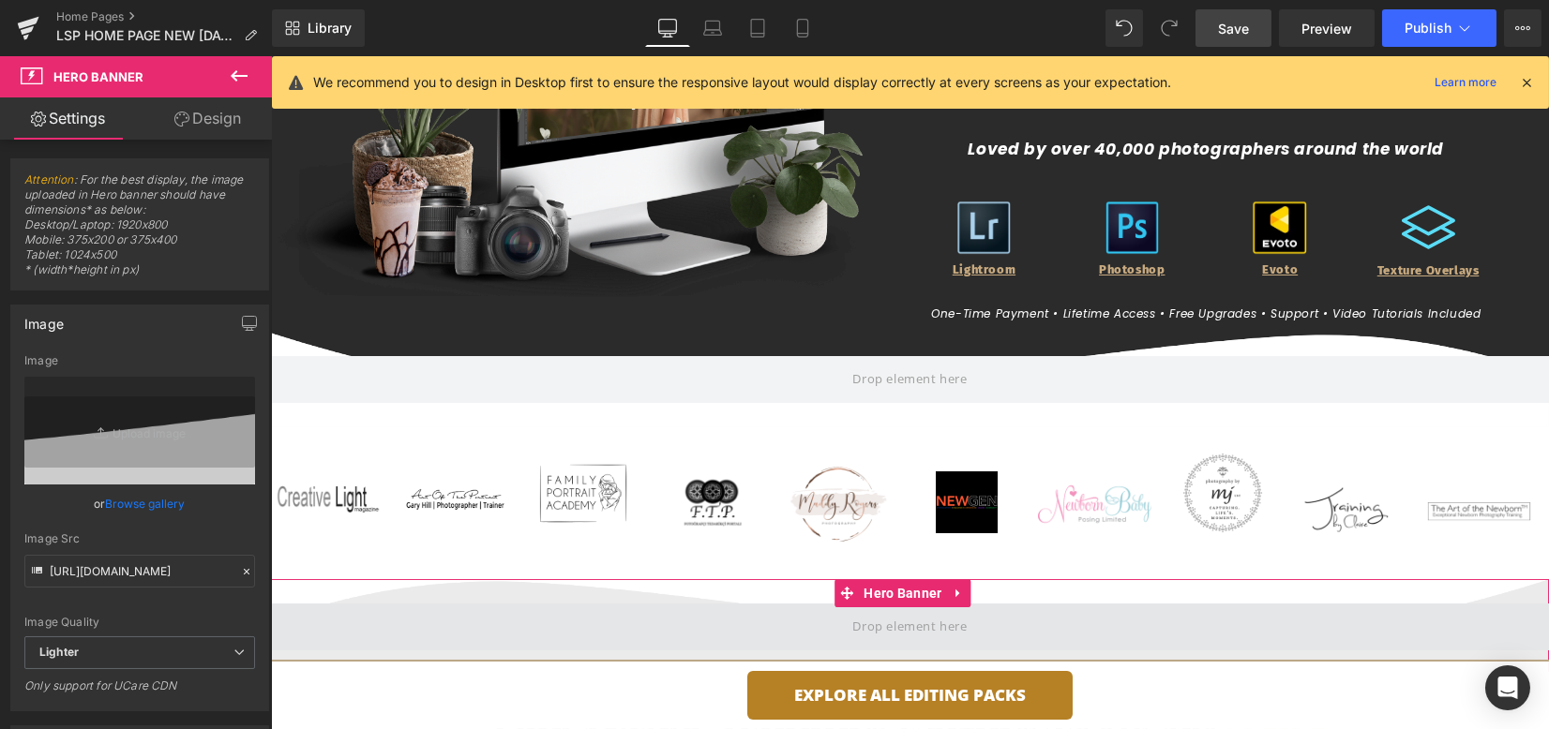
click at [706, 609] on span at bounding box center [910, 627] width 1278 height 47
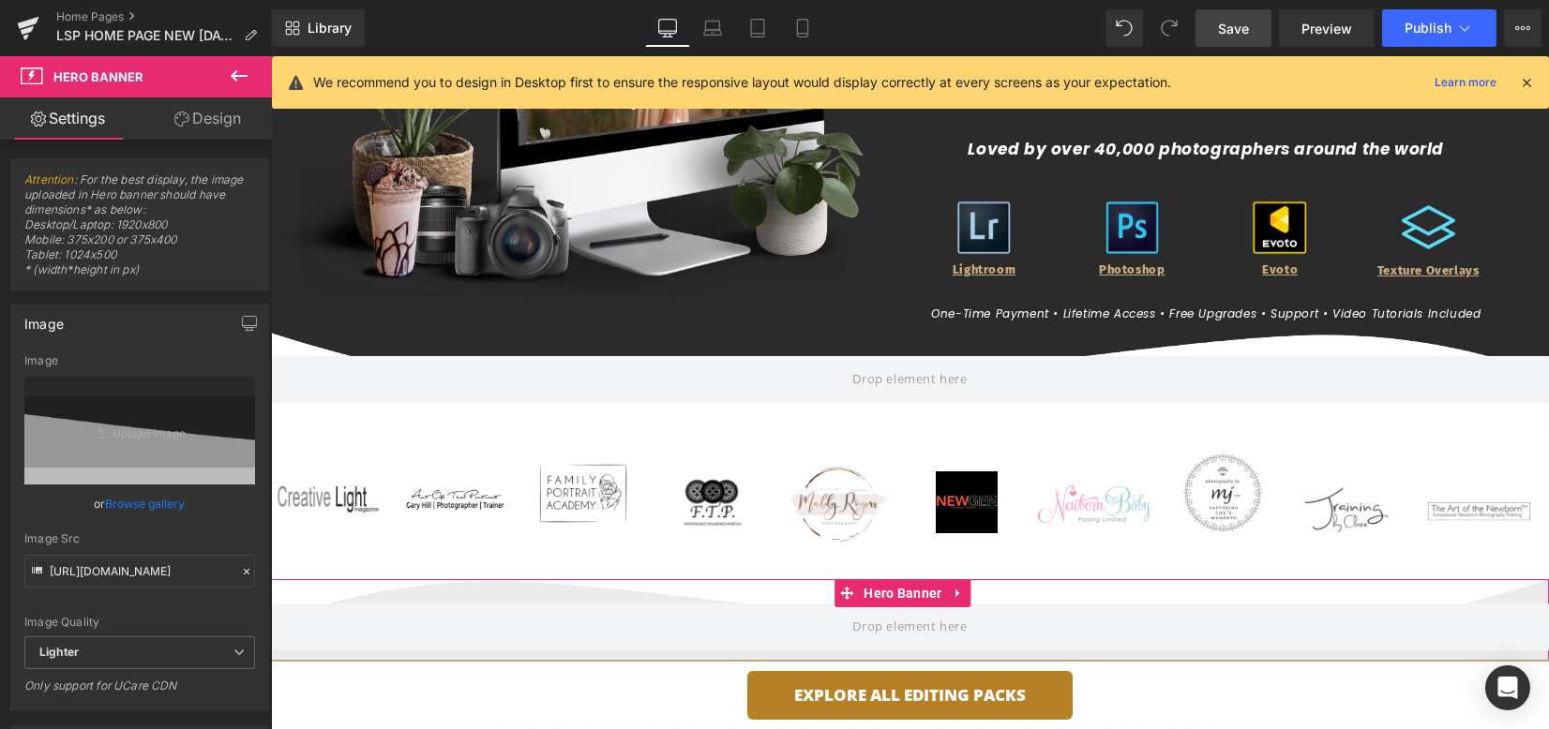
click at [114, 503] on link "Browse gallery" at bounding box center [146, 504] width 80 height 33
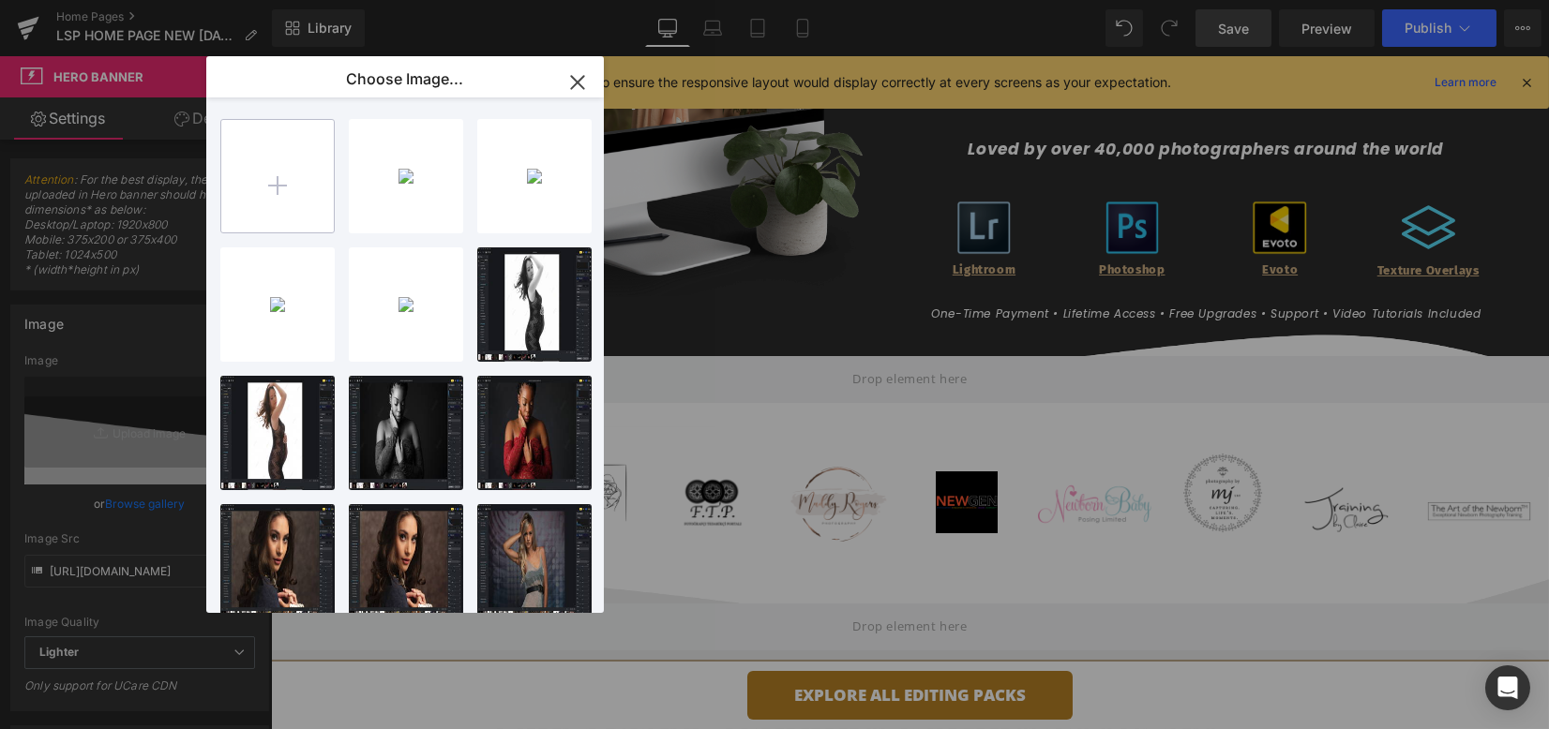
click at [226, 214] on input "file" at bounding box center [277, 176] width 113 height 113
type input "C:\fakepath\Wave2_Rev__0003_Light-Gray-ebebeb.png"
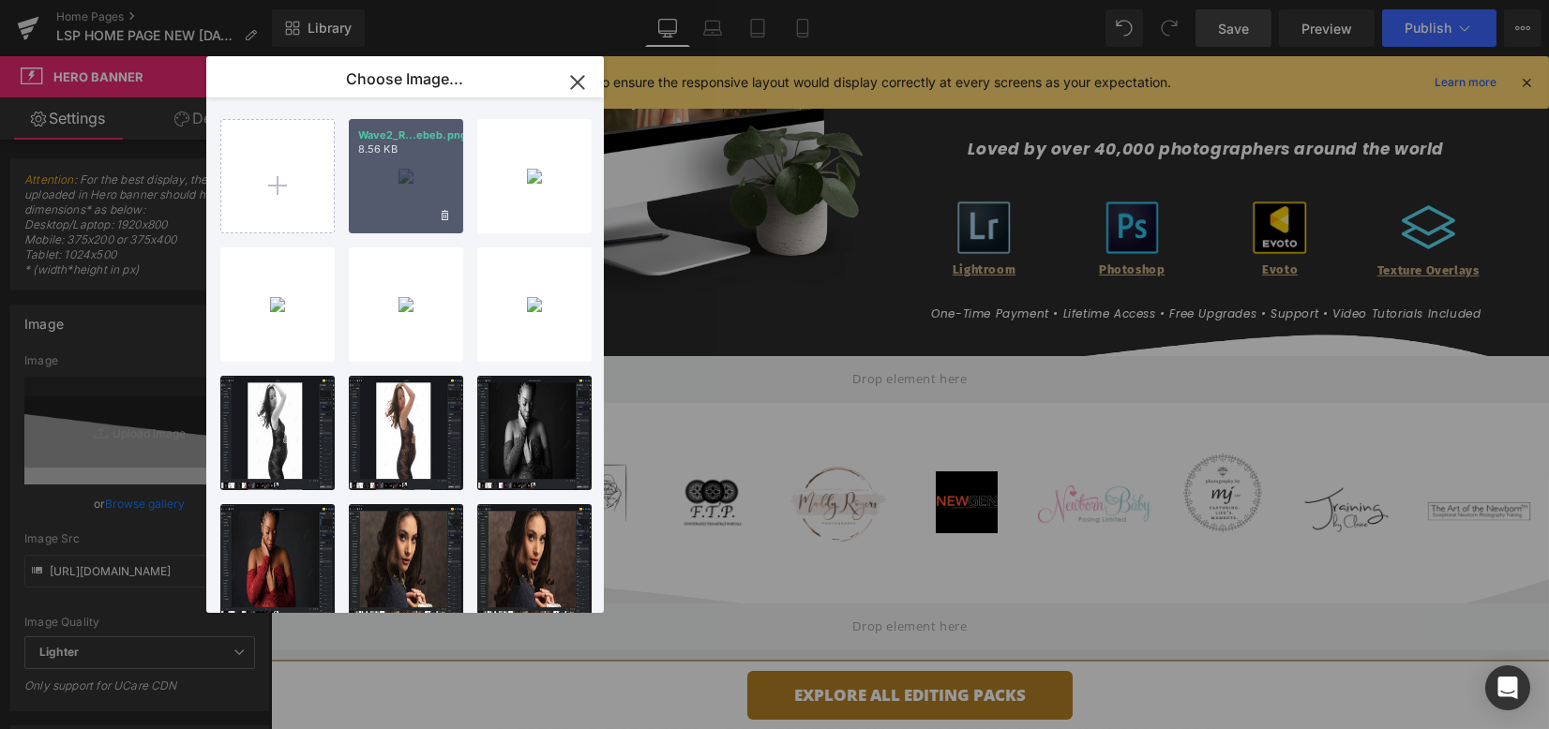
click at [394, 203] on div "Wave2_R...ebeb.png 8.56 KB" at bounding box center [406, 176] width 114 height 114
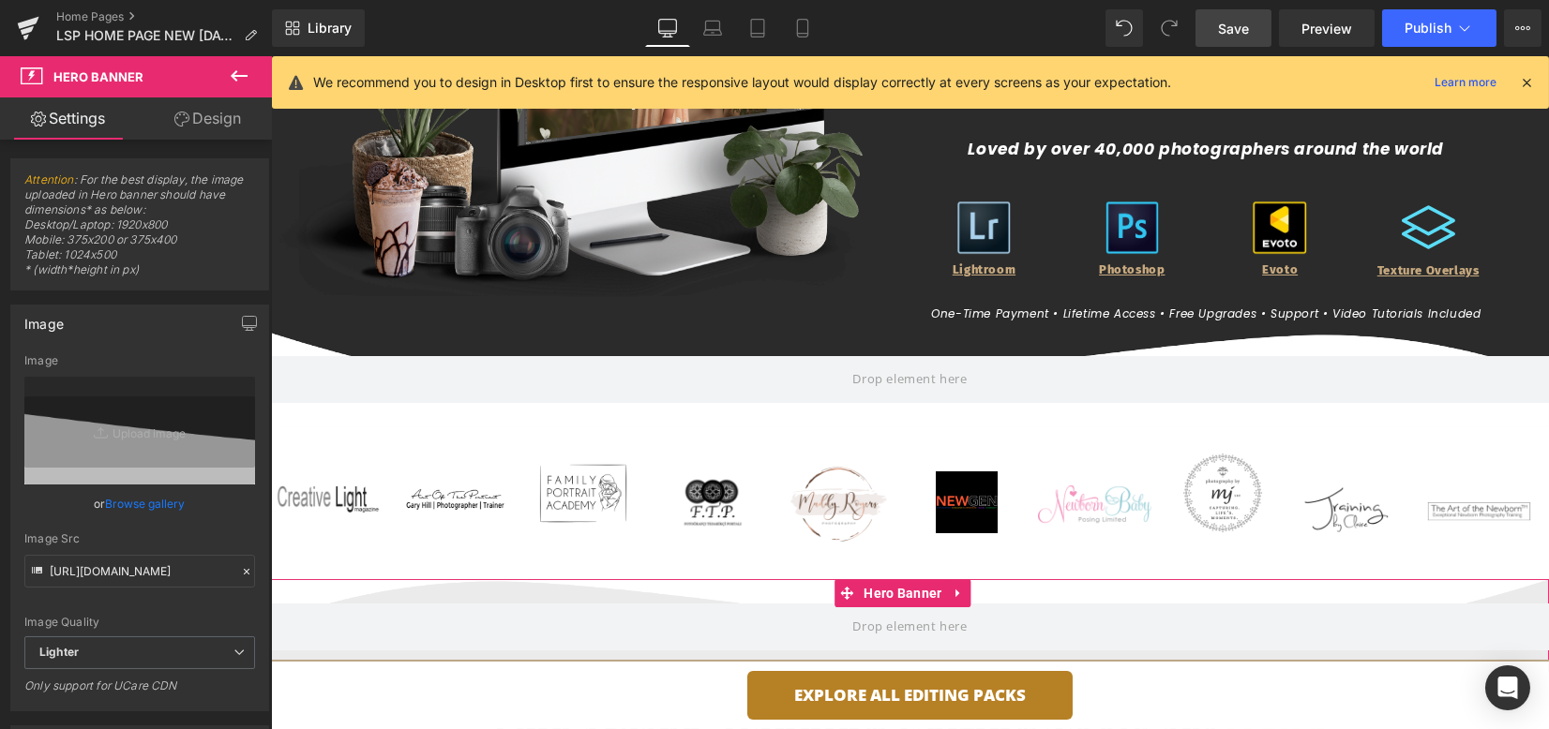
drag, startPoint x: 130, startPoint y: 501, endPoint x: 211, endPoint y: 438, distance: 102.2
click at [129, 501] on link "Browse gallery" at bounding box center [146, 504] width 80 height 33
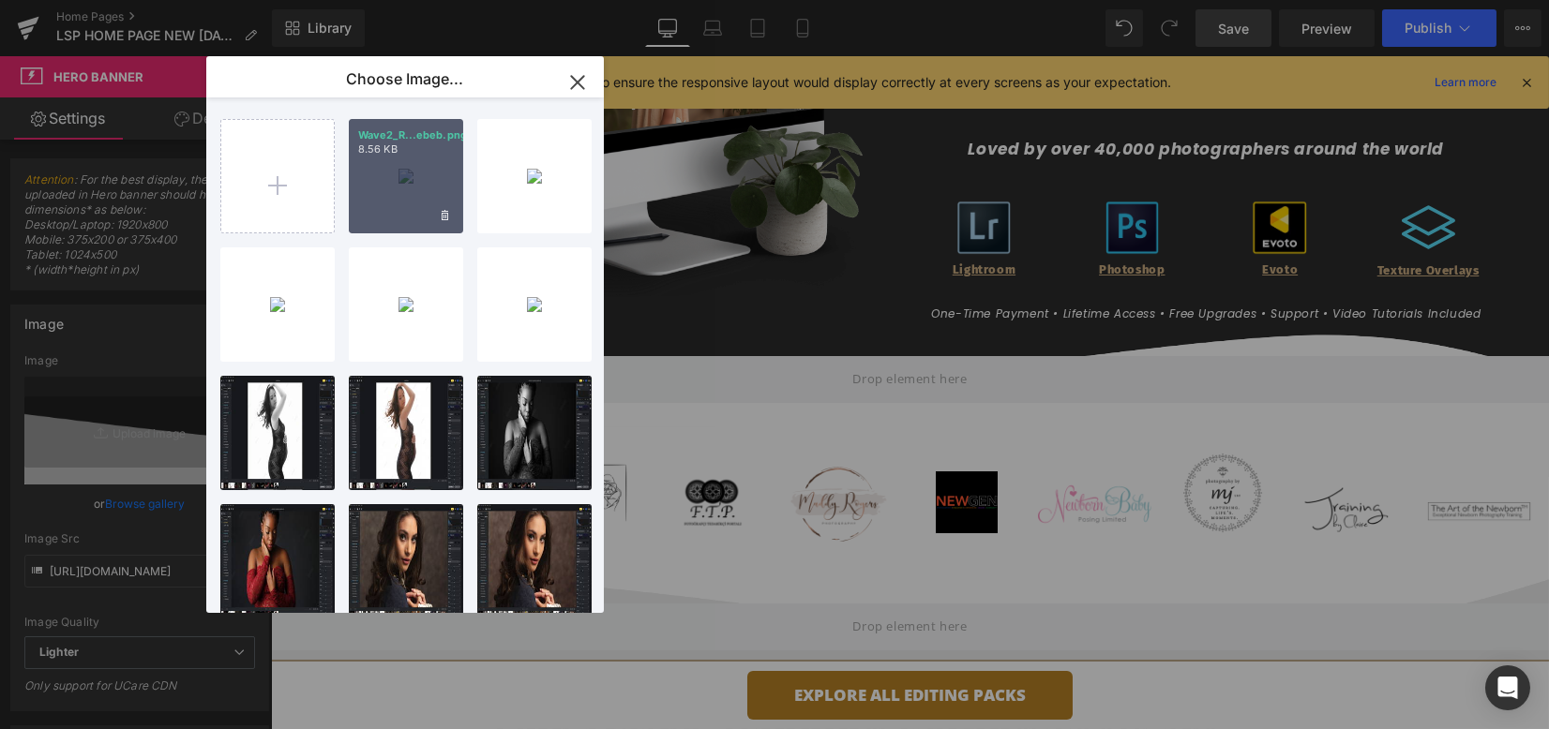
click at [417, 207] on div "Wave2_R...ebeb.png 8.56 KB" at bounding box center [406, 176] width 114 height 114
type input "[URL][DOMAIN_NAME]"
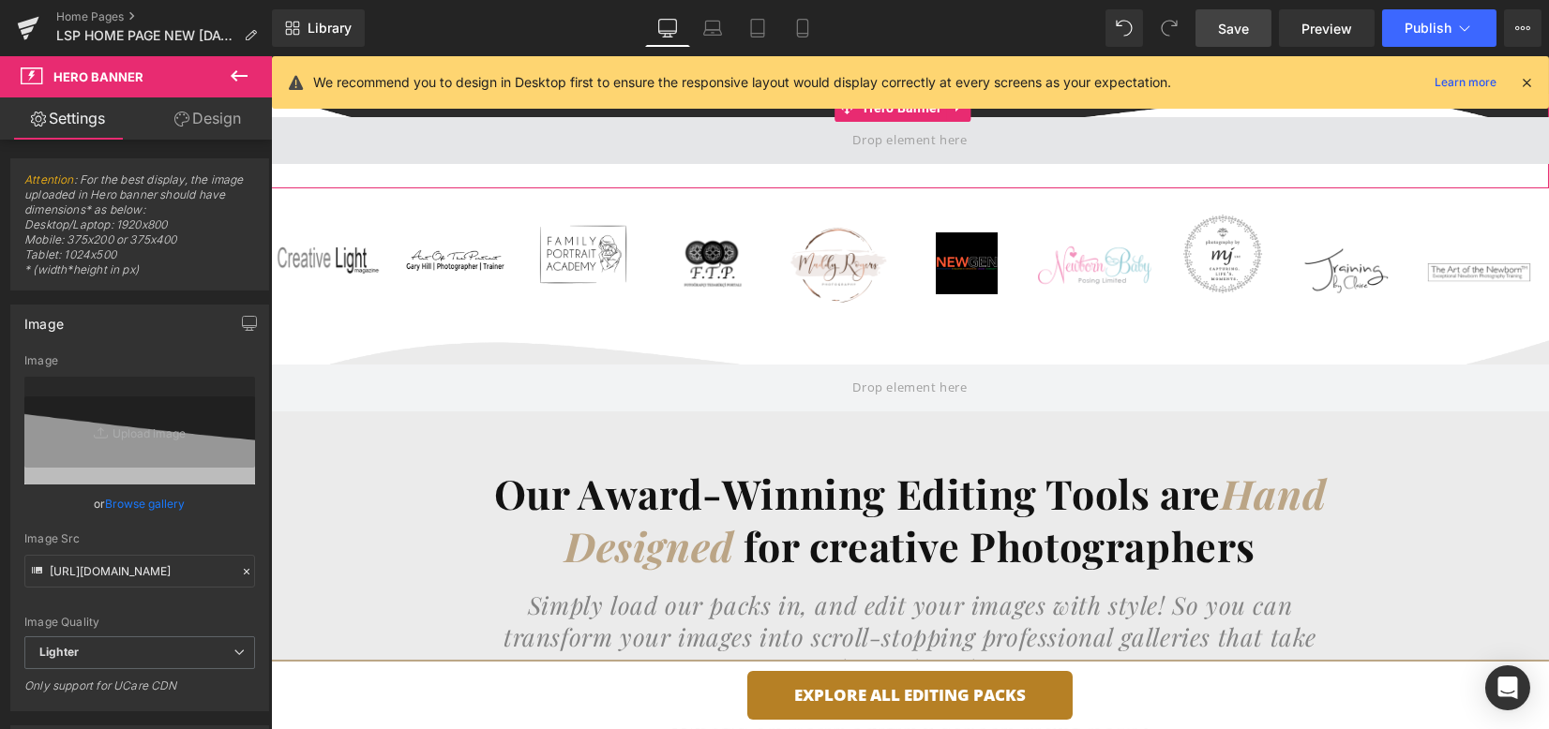
scroll to position [624, 0]
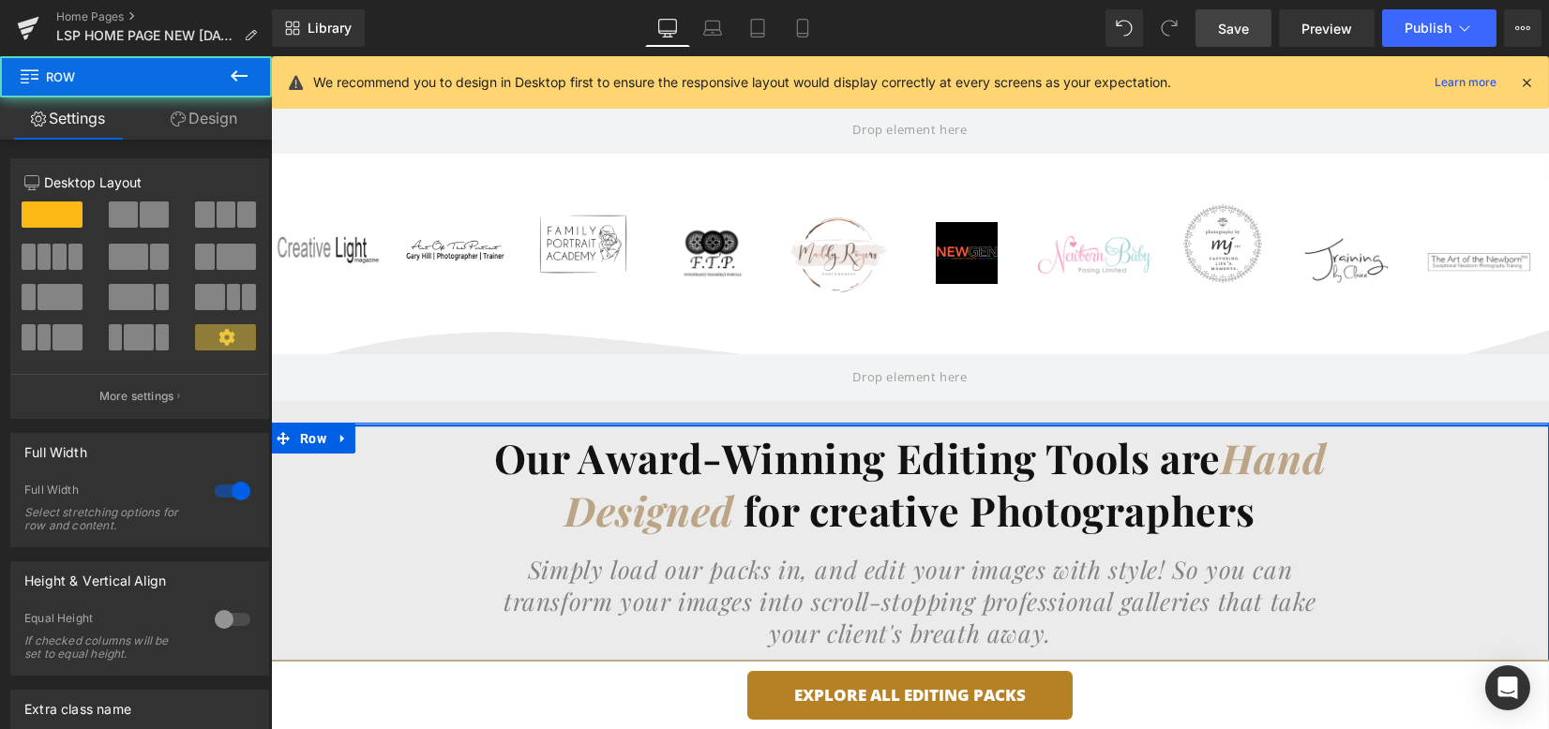
drag, startPoint x: 894, startPoint y: 444, endPoint x: 893, endPoint y: 408, distance: 36.6
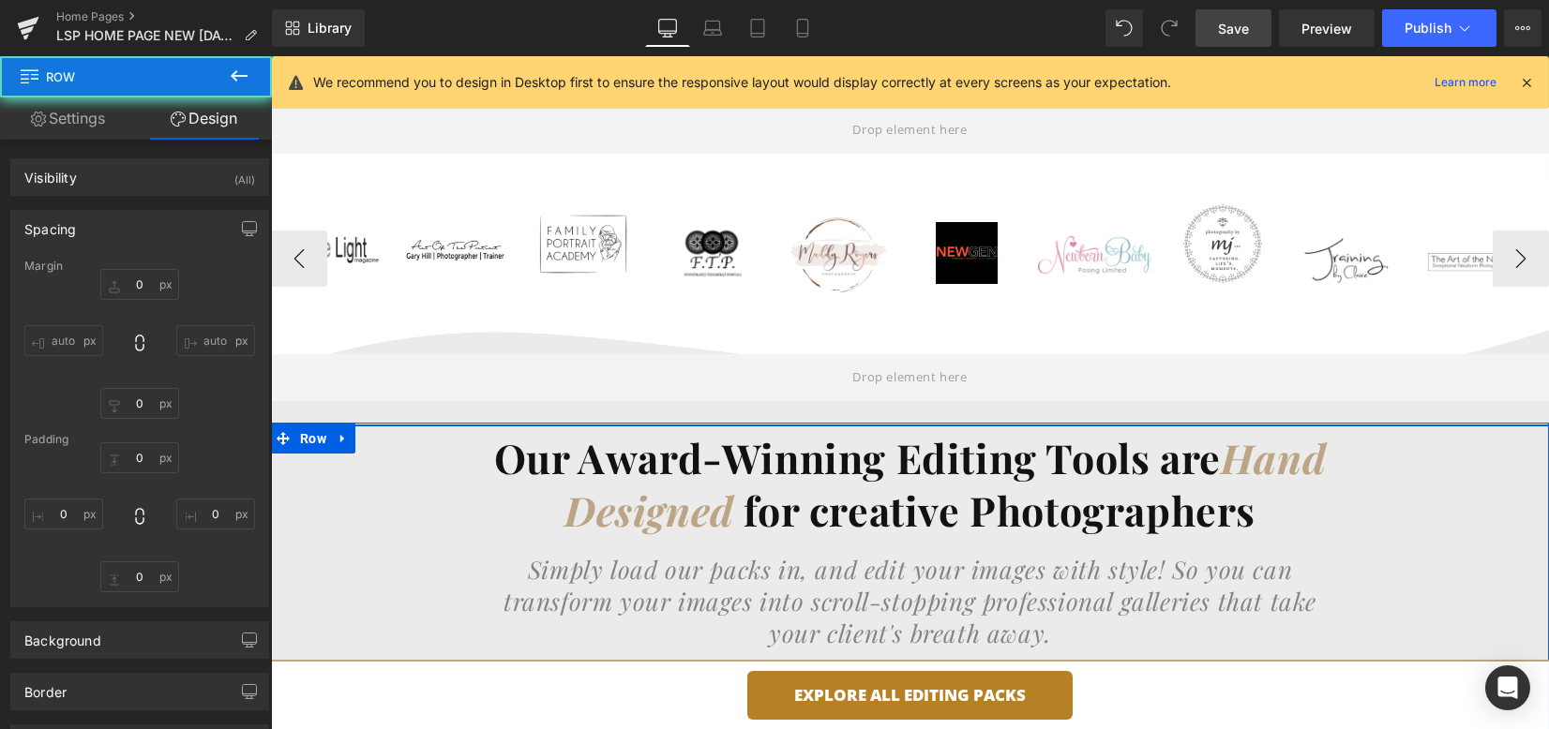
type input "-3"
type input "0"
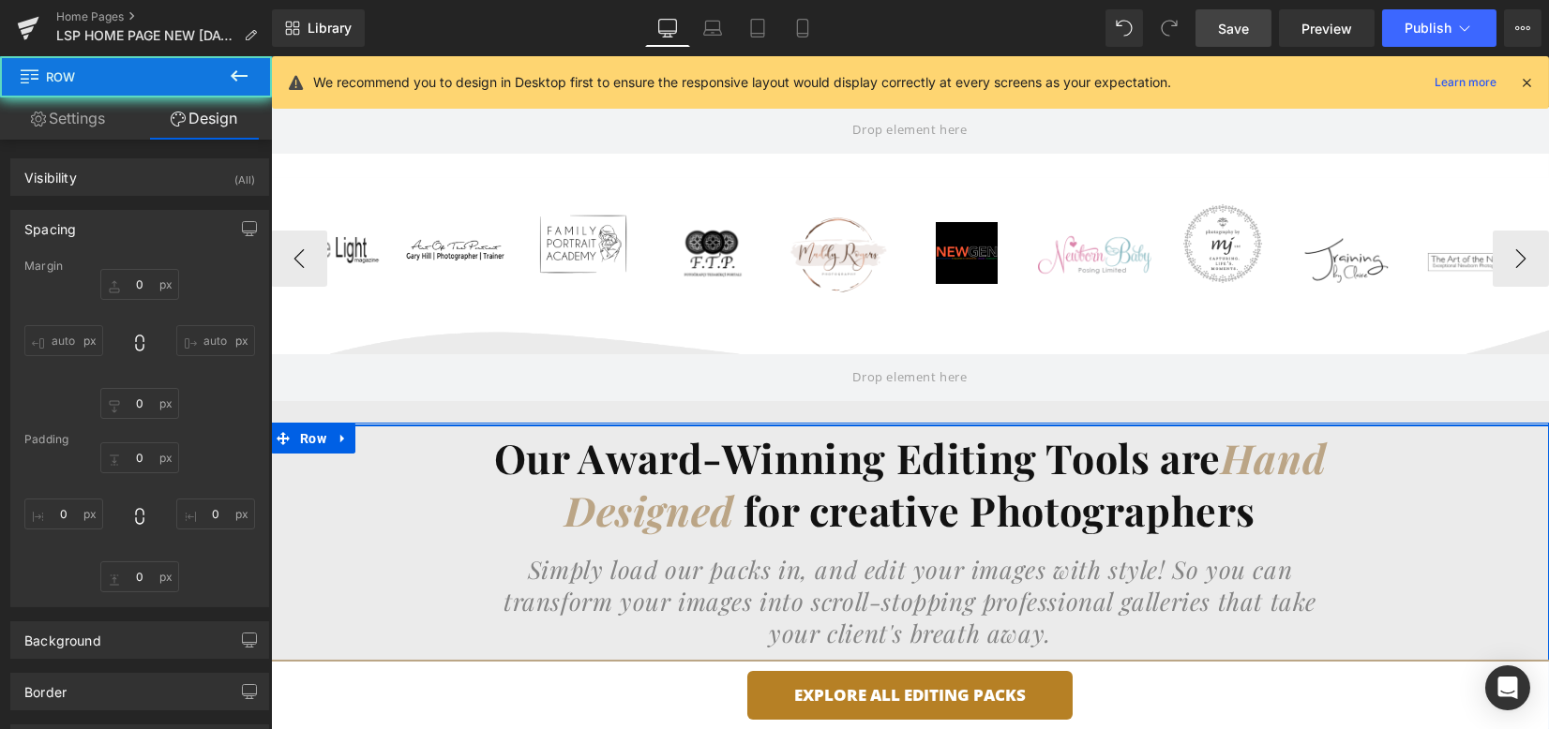
type input "0"
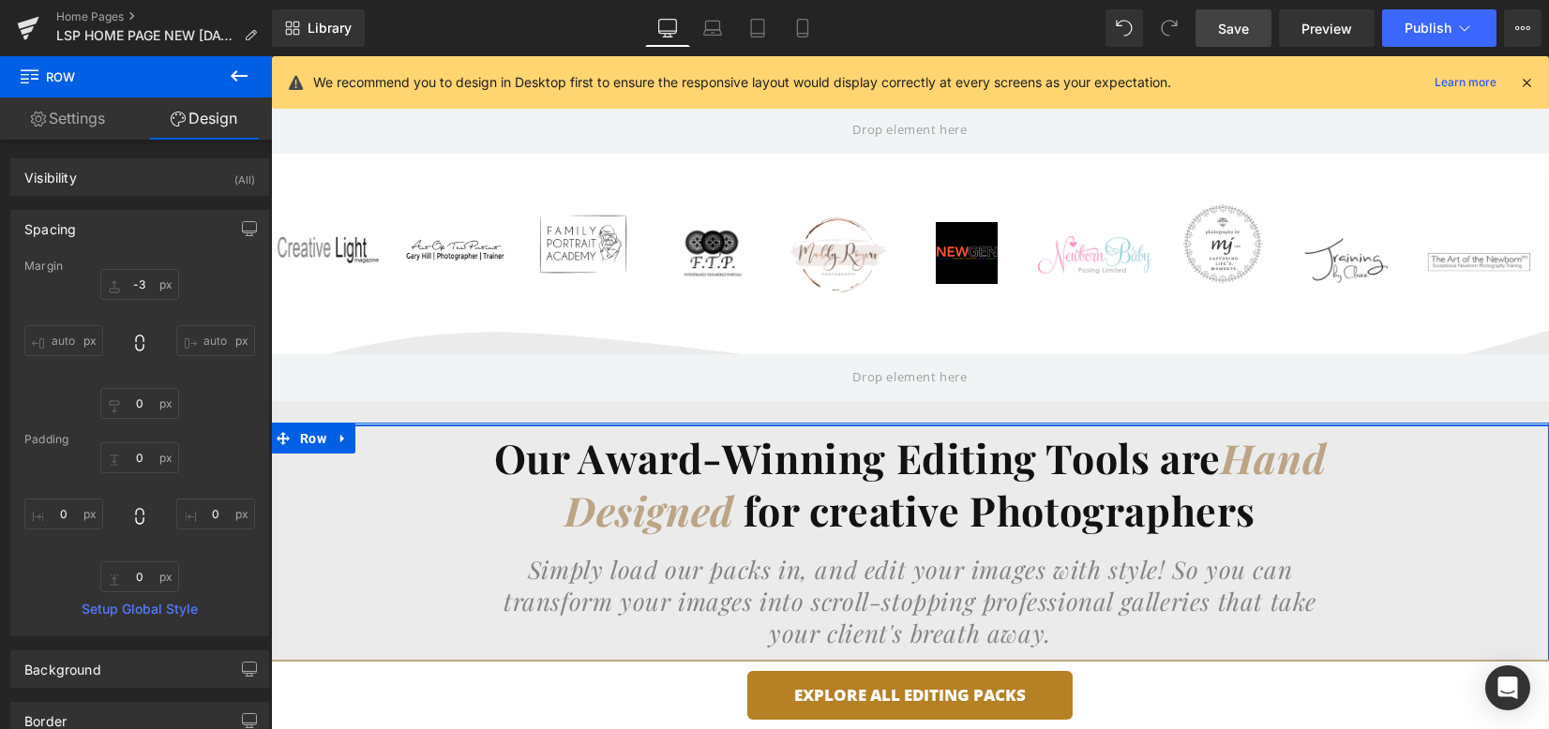
click at [1225, 28] on span "Save" at bounding box center [1233, 29] width 31 height 20
